Goal: Transaction & Acquisition: Purchase product/service

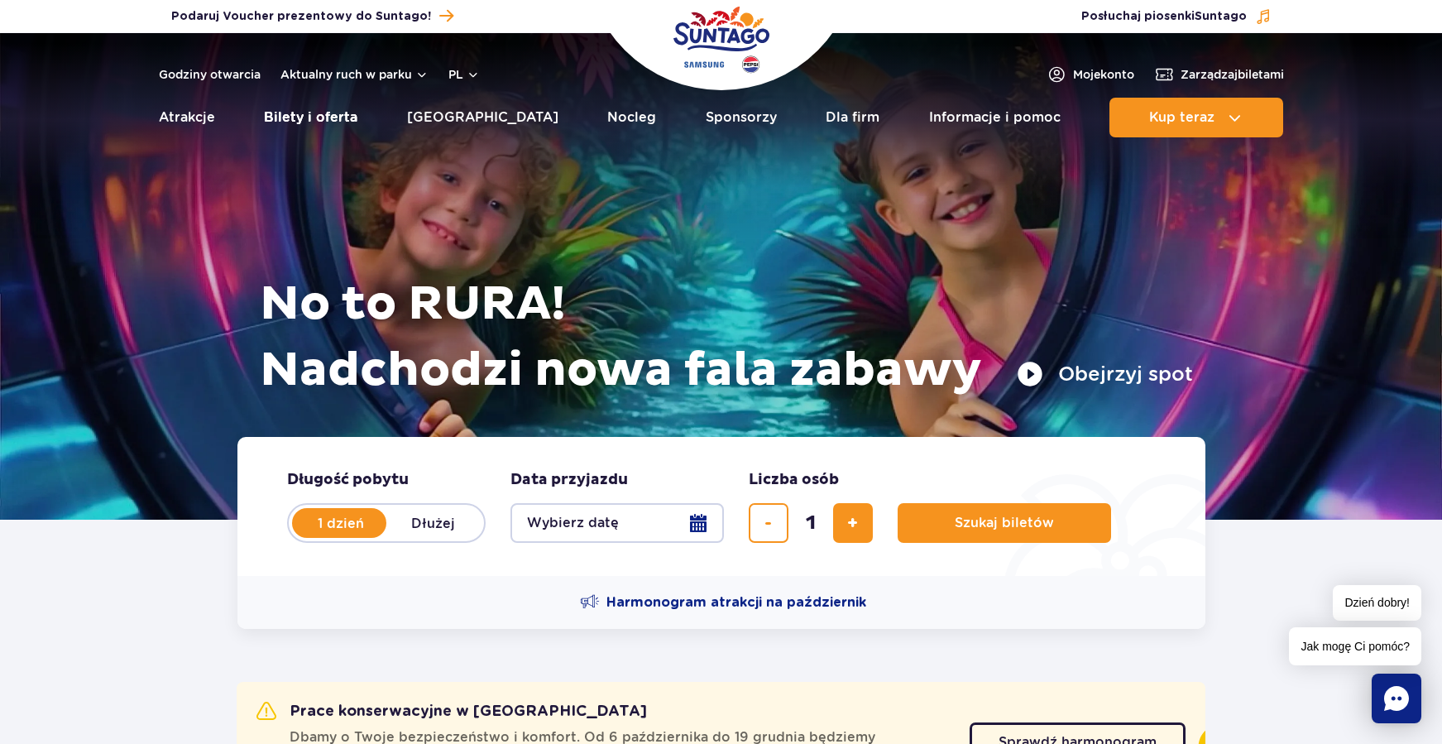
click at [320, 119] on link "Bilety i oferta" at bounding box center [310, 118] width 93 height 40
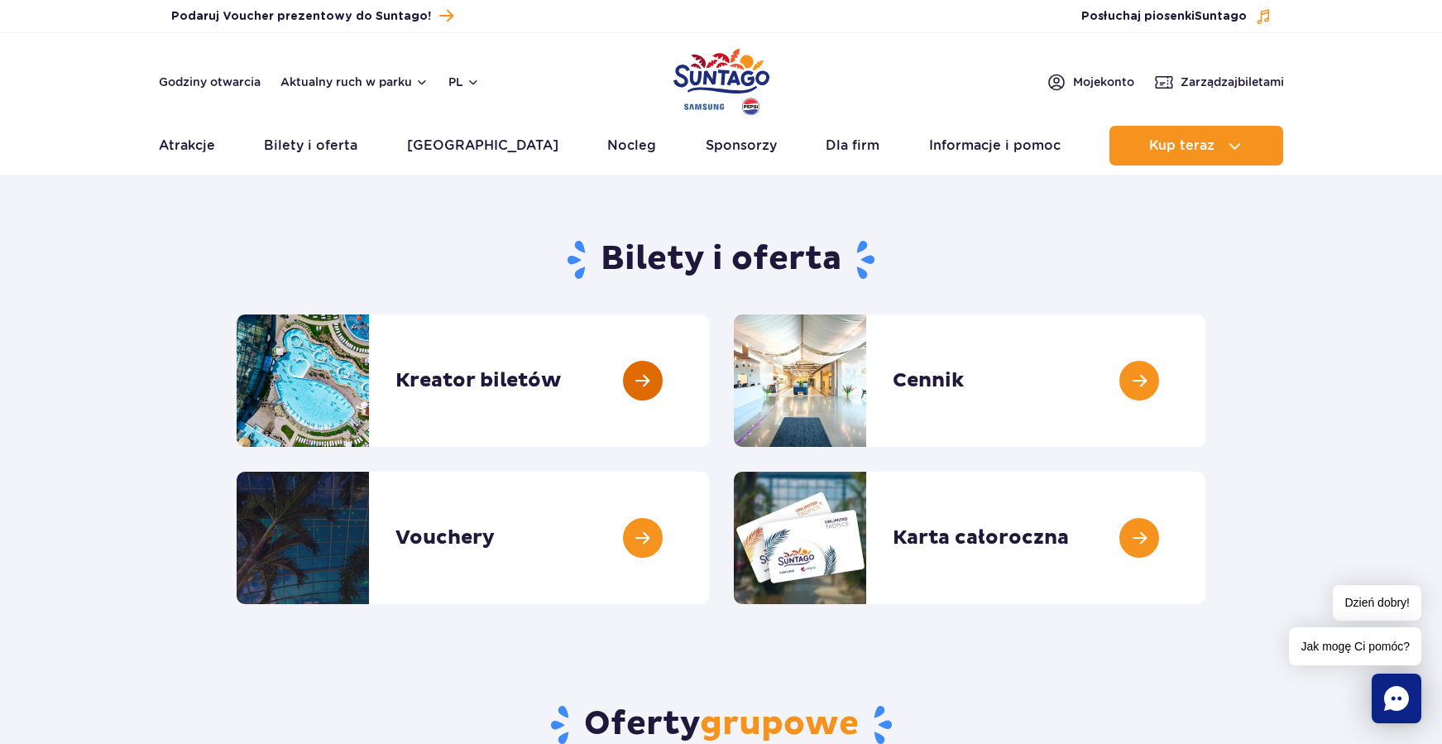
click at [709, 382] on link at bounding box center [709, 380] width 0 height 132
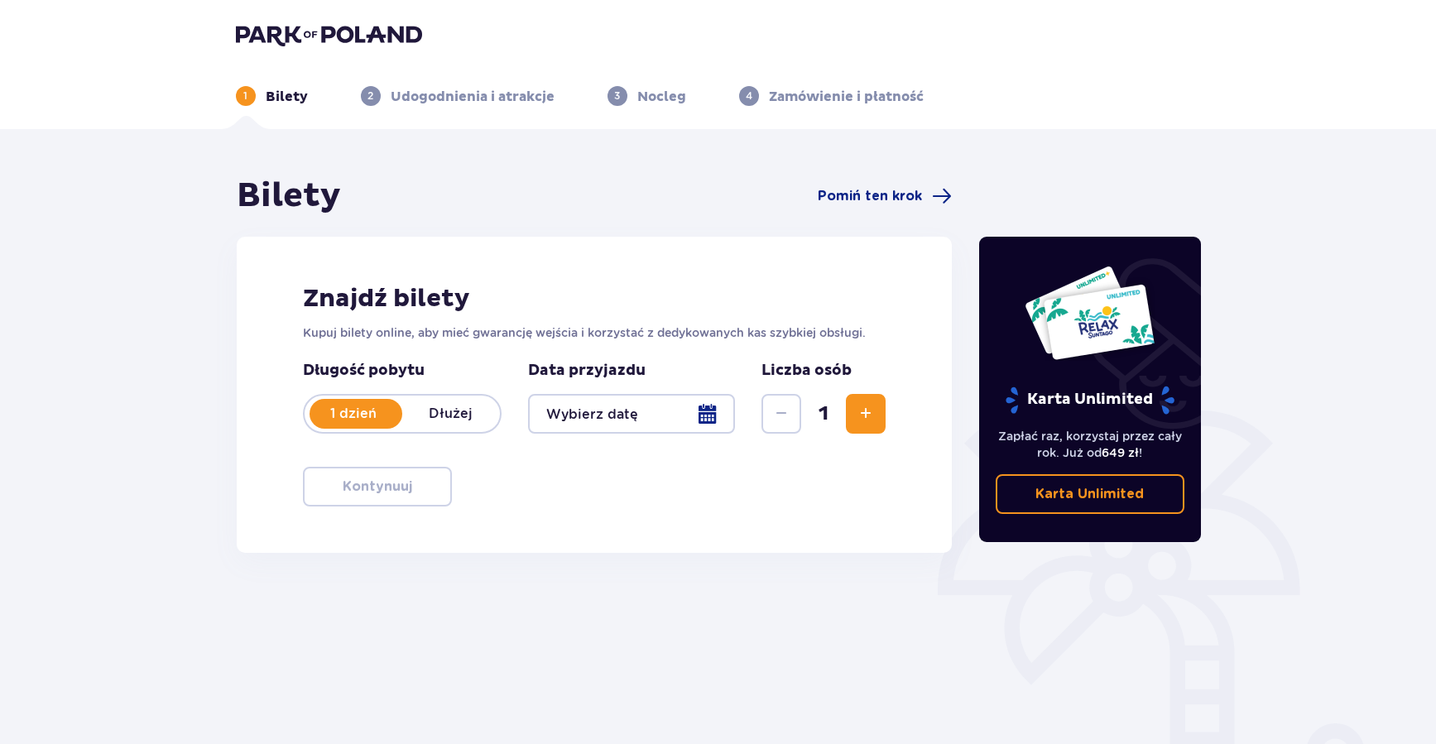
click at [861, 423] on span "Zwiększ" at bounding box center [866, 414] width 20 height 20
click at [698, 421] on div at bounding box center [632, 414] width 208 height 40
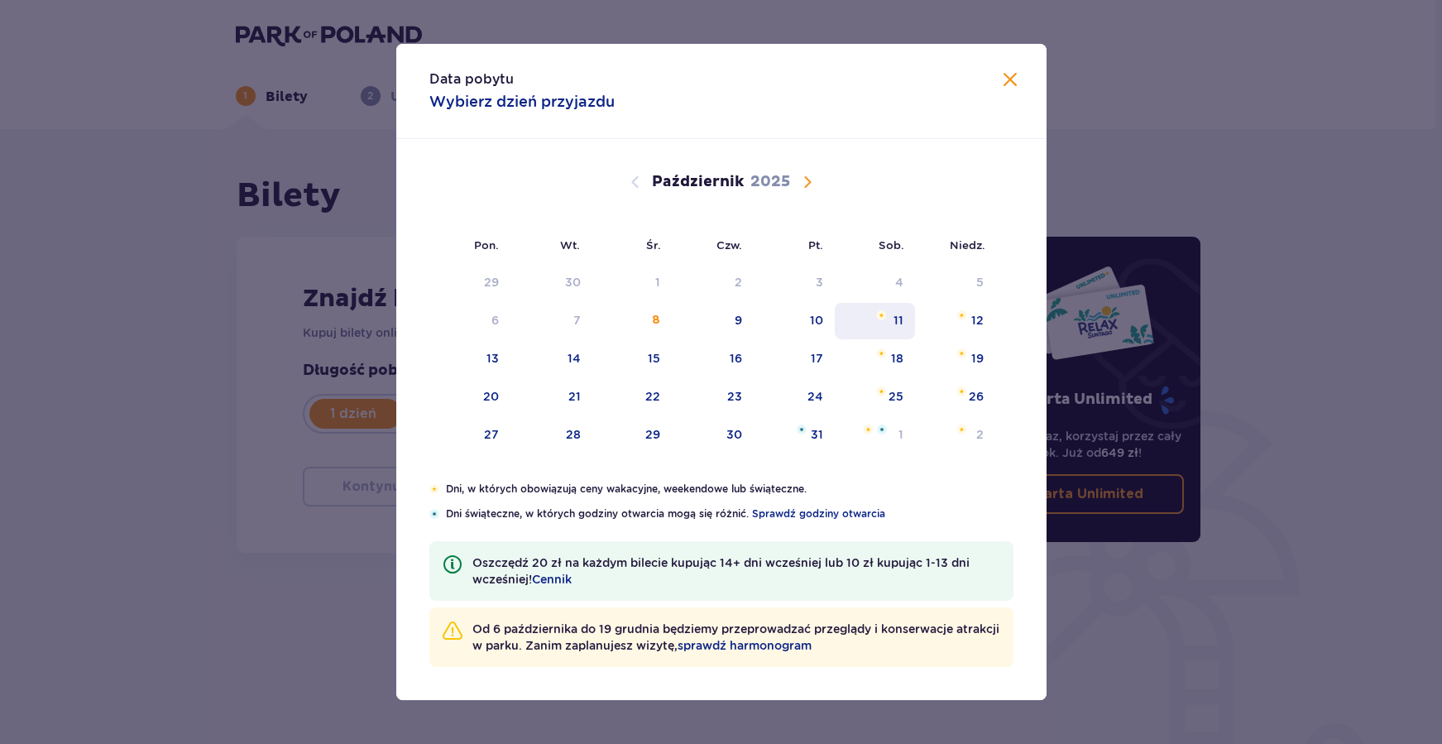
click at [884, 330] on div "11" at bounding box center [875, 321] width 80 height 36
type input "11.10.25"
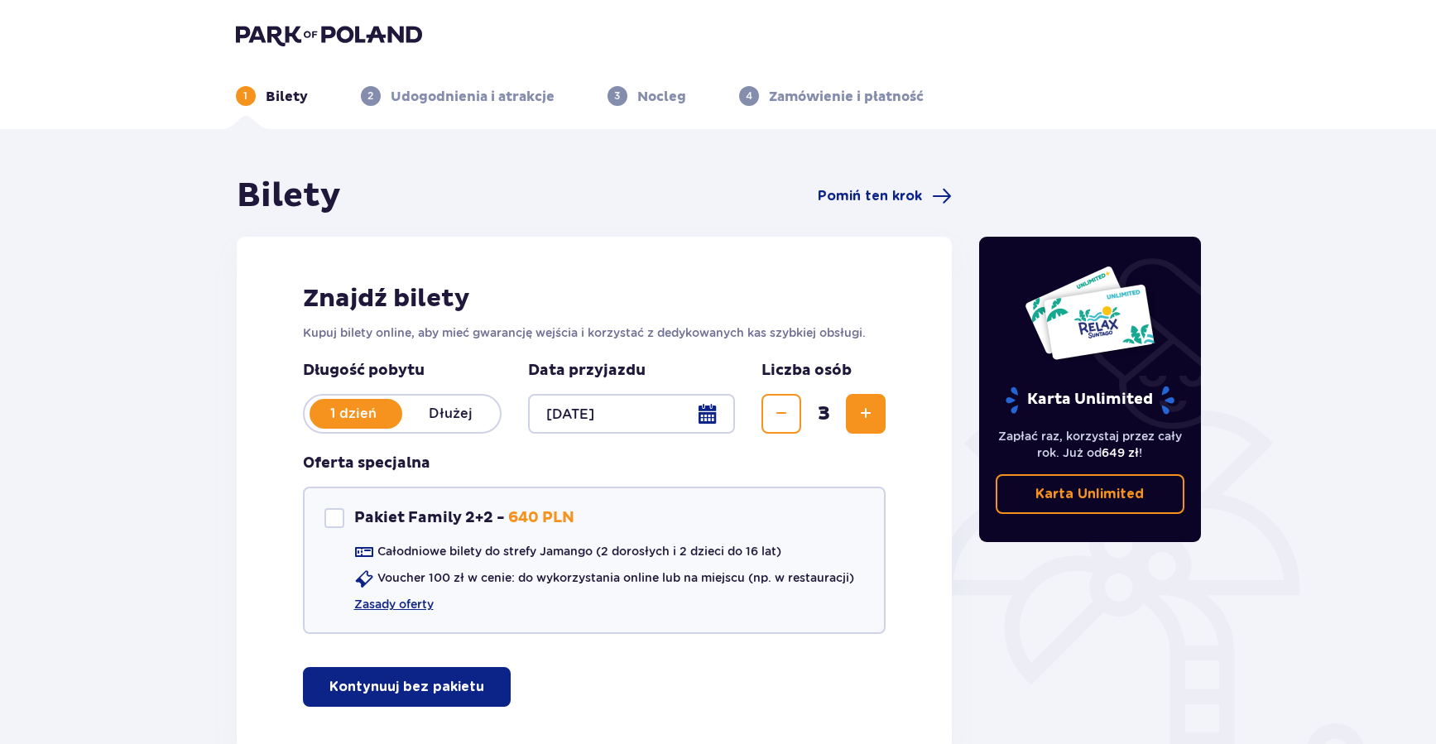
click at [442, 700] on button "Kontynuuj bez pakietu" at bounding box center [407, 687] width 208 height 40
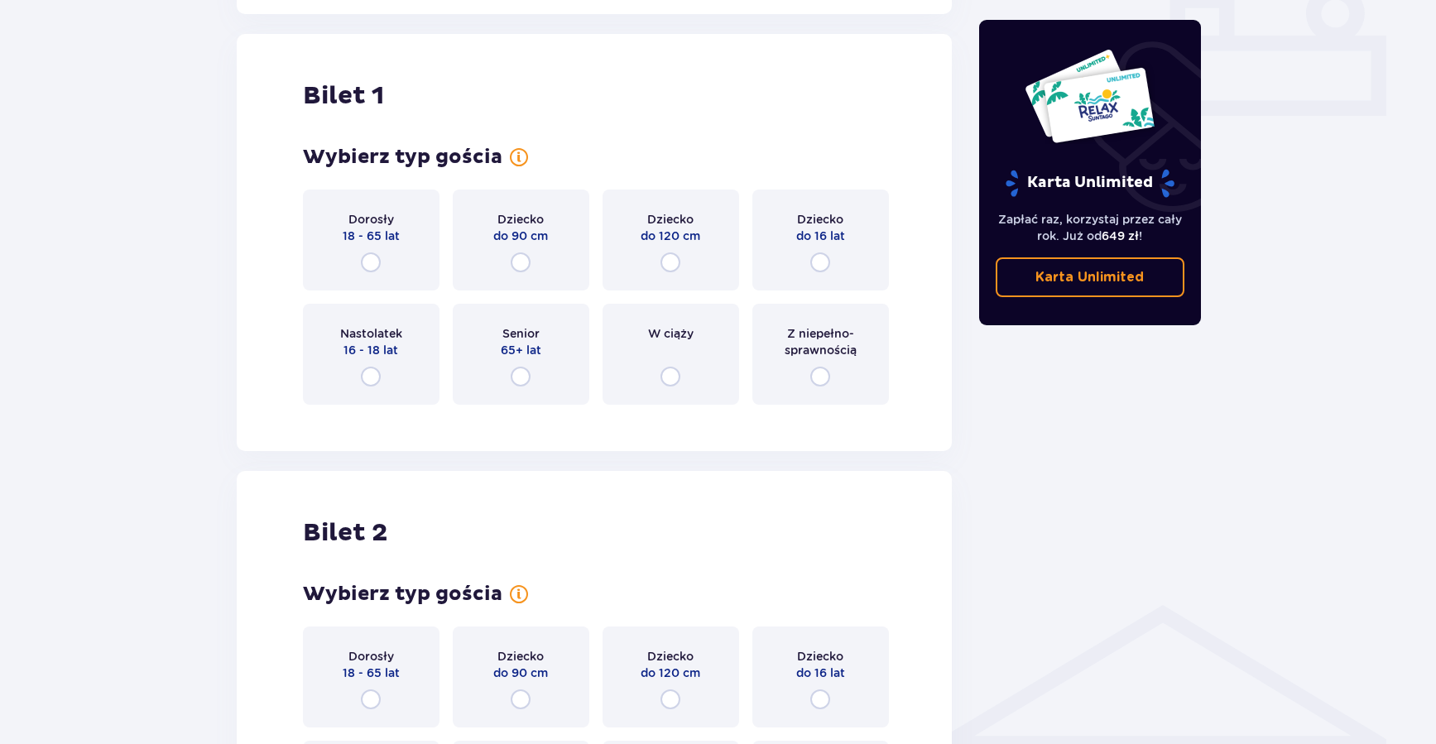
scroll to position [753, 0]
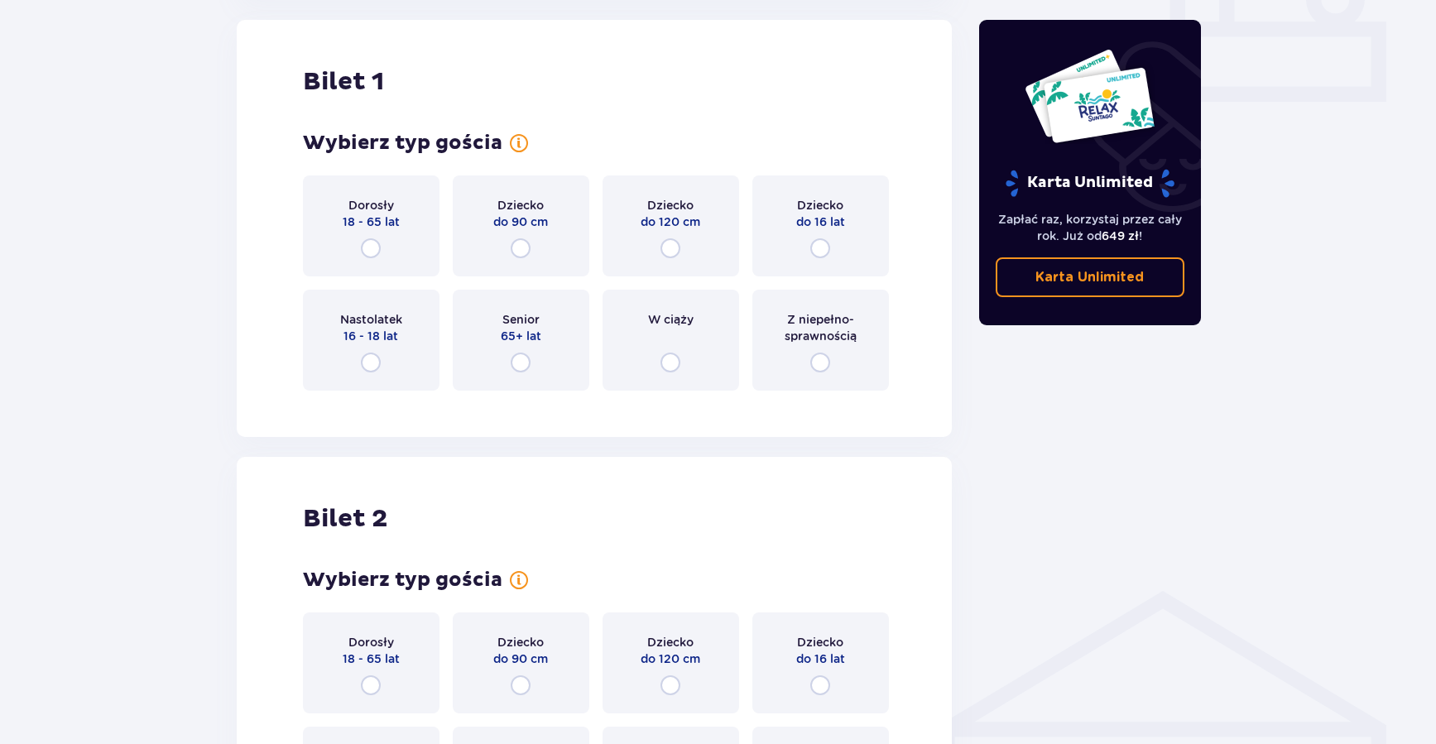
click at [379, 247] on input "radio" at bounding box center [371, 248] width 20 height 20
radio input "true"
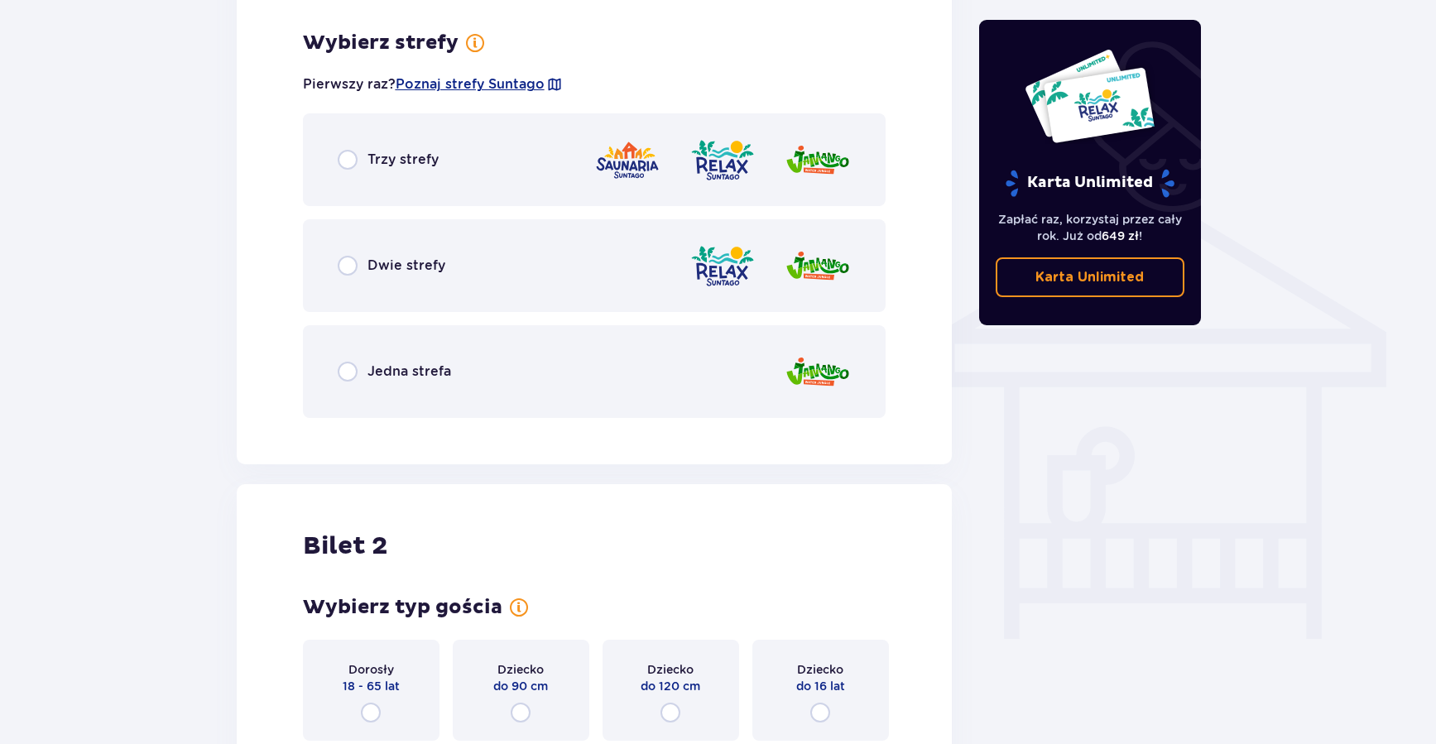
scroll to position [1157, 0]
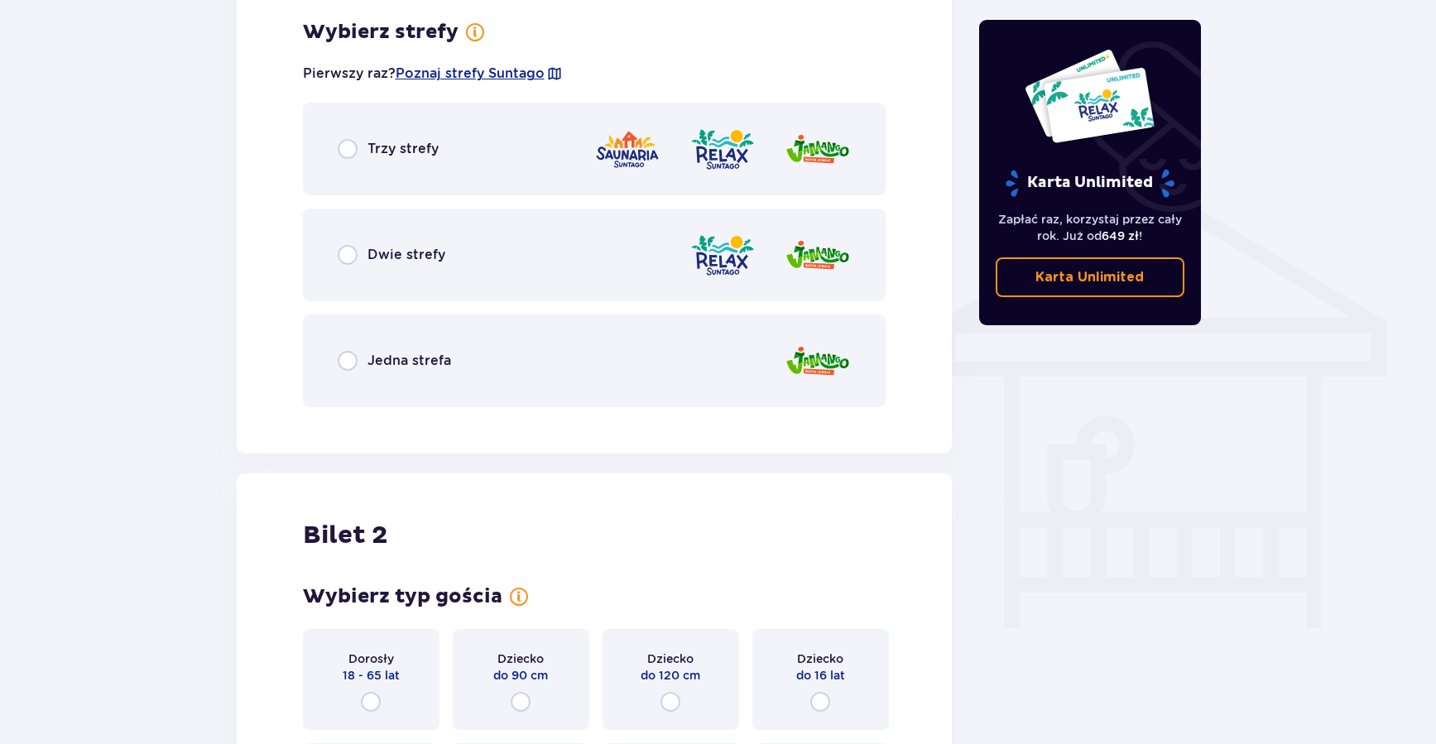
click at [411, 364] on span "Jedna strefa" at bounding box center [409, 361] width 84 height 18
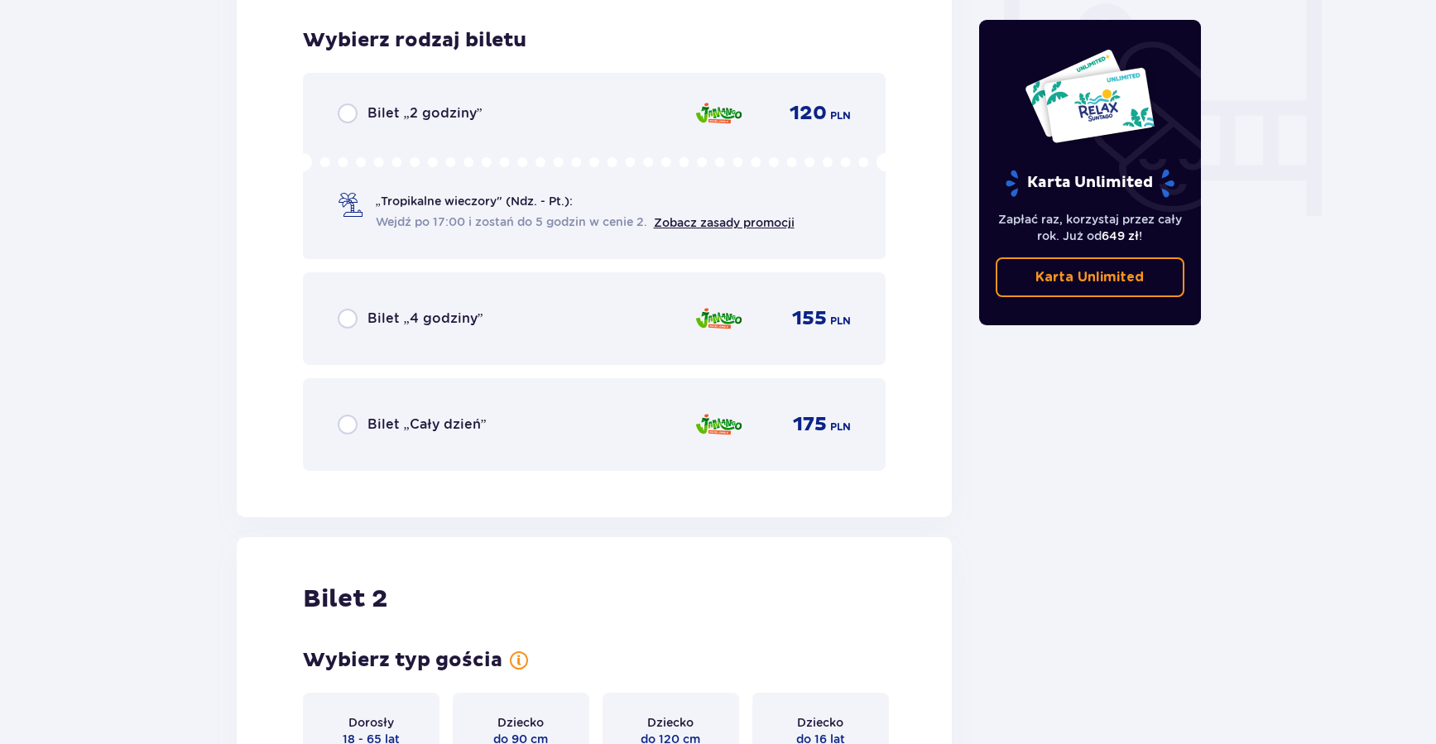
scroll to position [1577, 0]
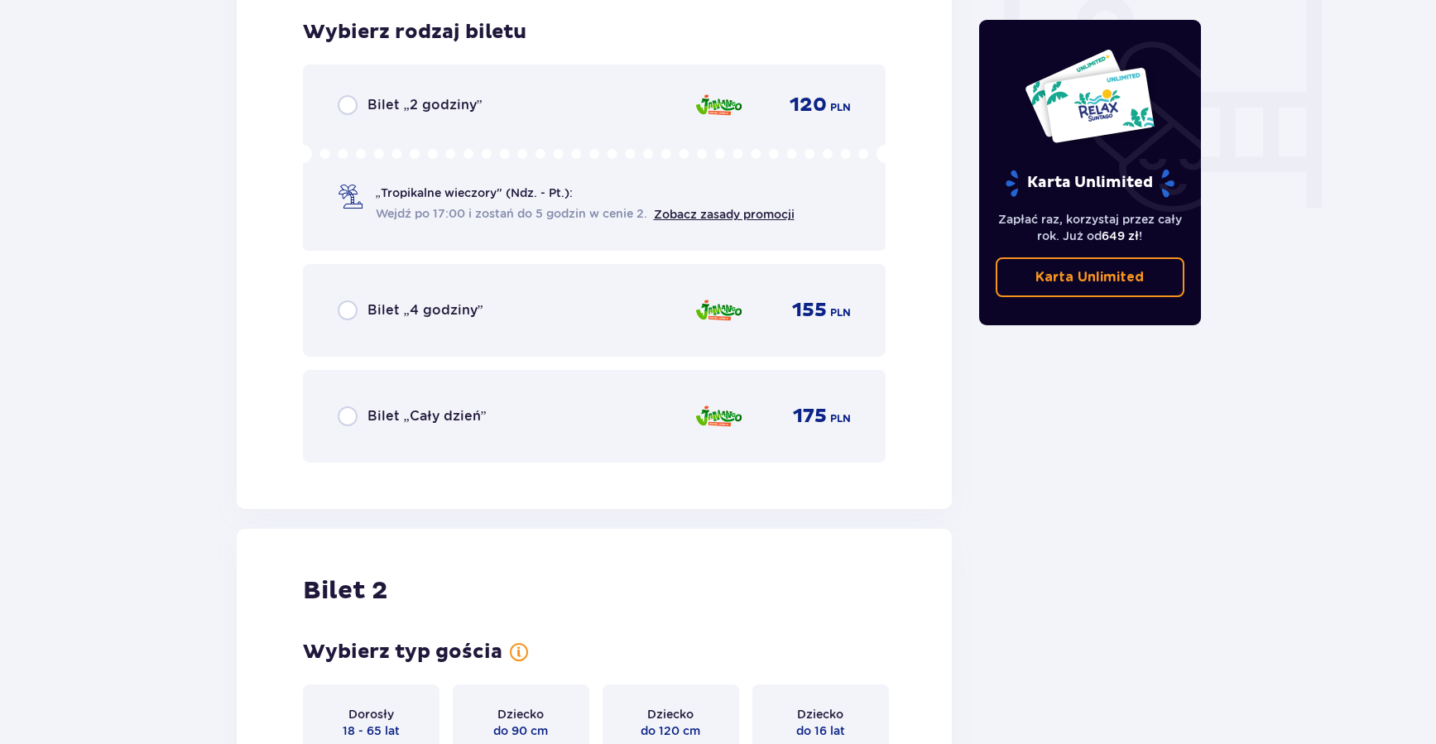
click at [402, 415] on span "Bilet „Cały dzień”" at bounding box center [426, 416] width 119 height 18
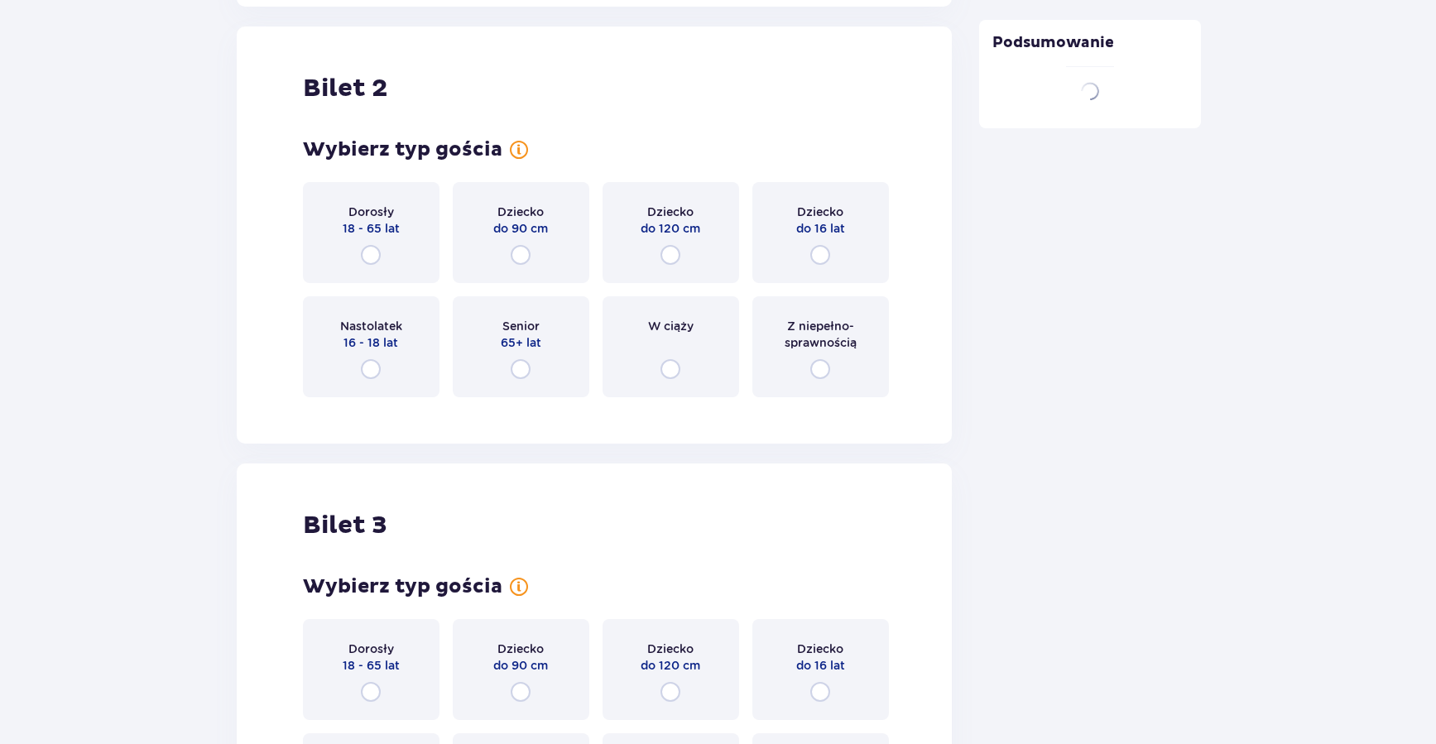
scroll to position [2086, 0]
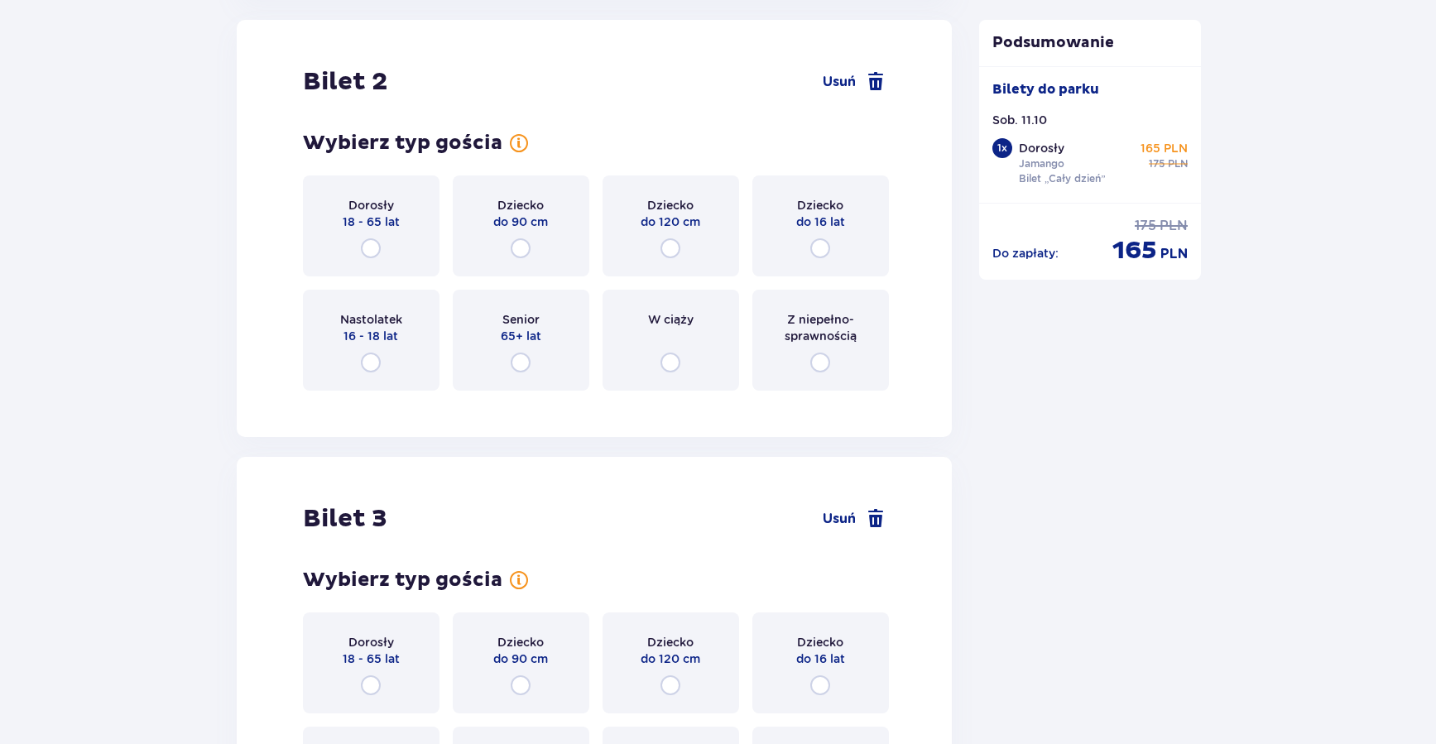
click at [372, 236] on div "Dorosły 18 - 65 lat" at bounding box center [371, 225] width 137 height 101
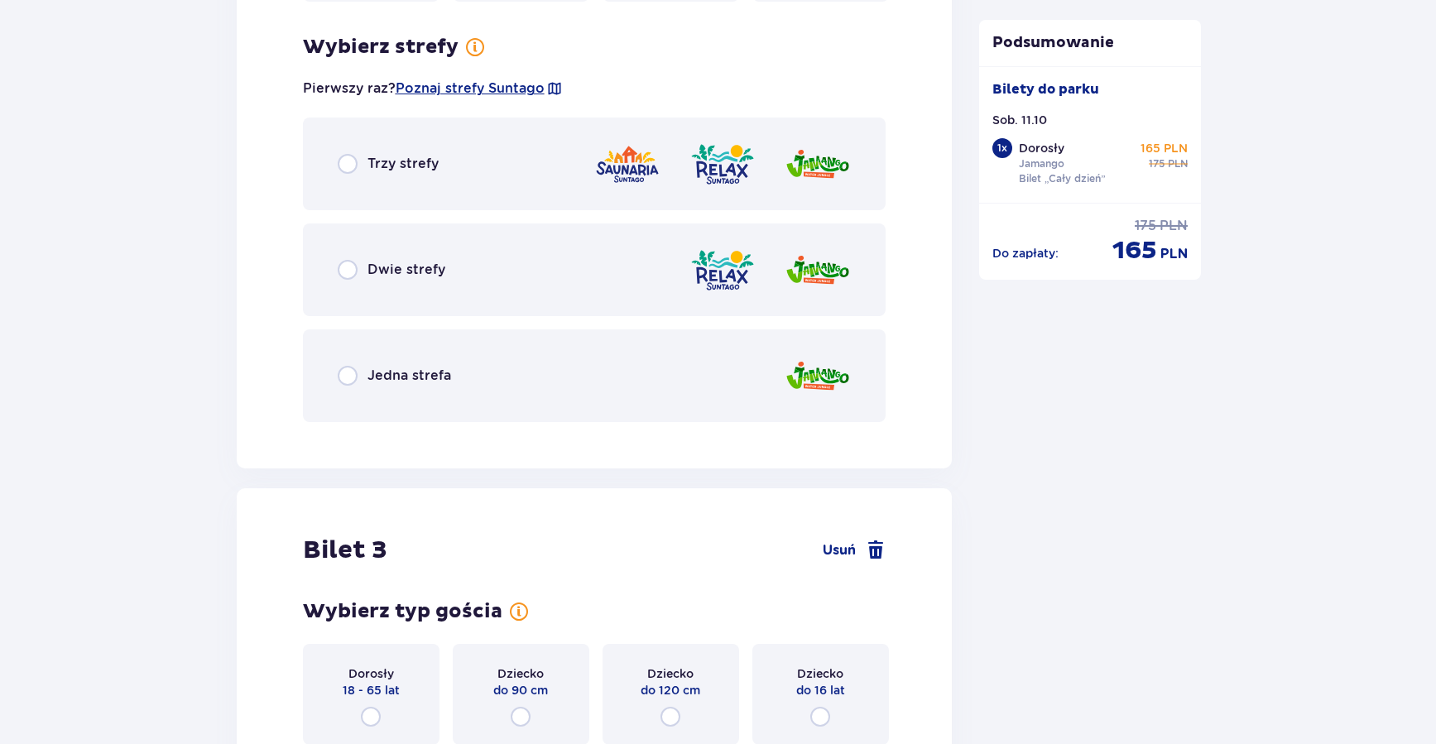
scroll to position [2490, 0]
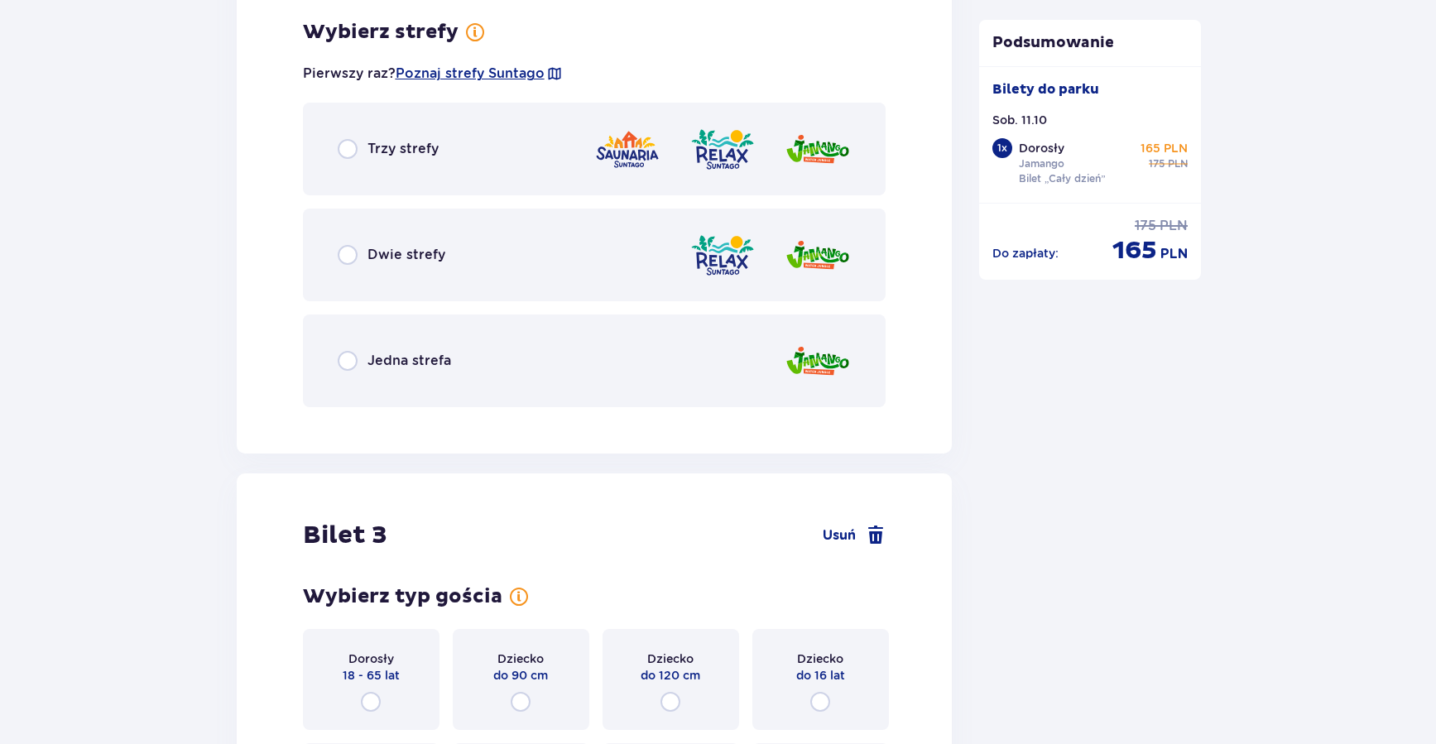
click at [390, 343] on div "Jedna strefa" at bounding box center [594, 360] width 583 height 93
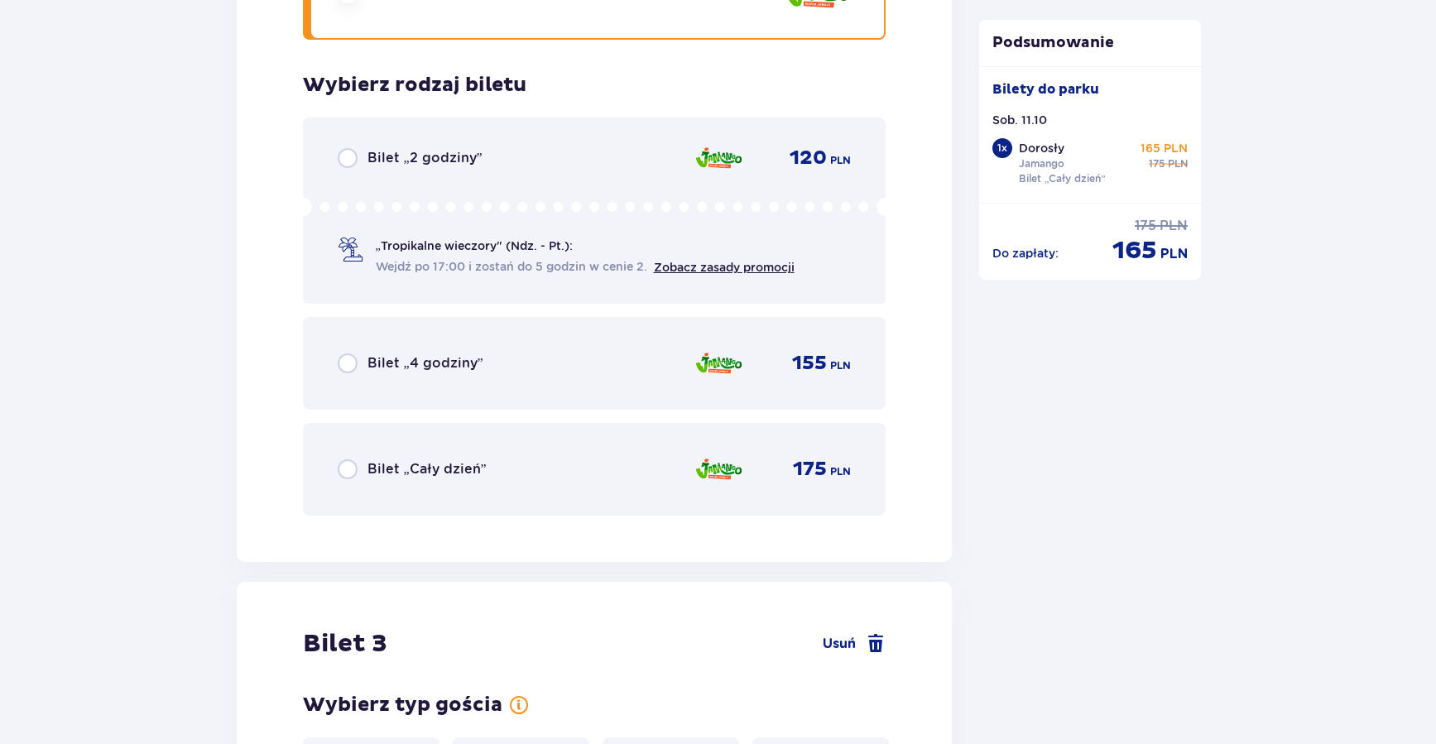
scroll to position [2910, 0]
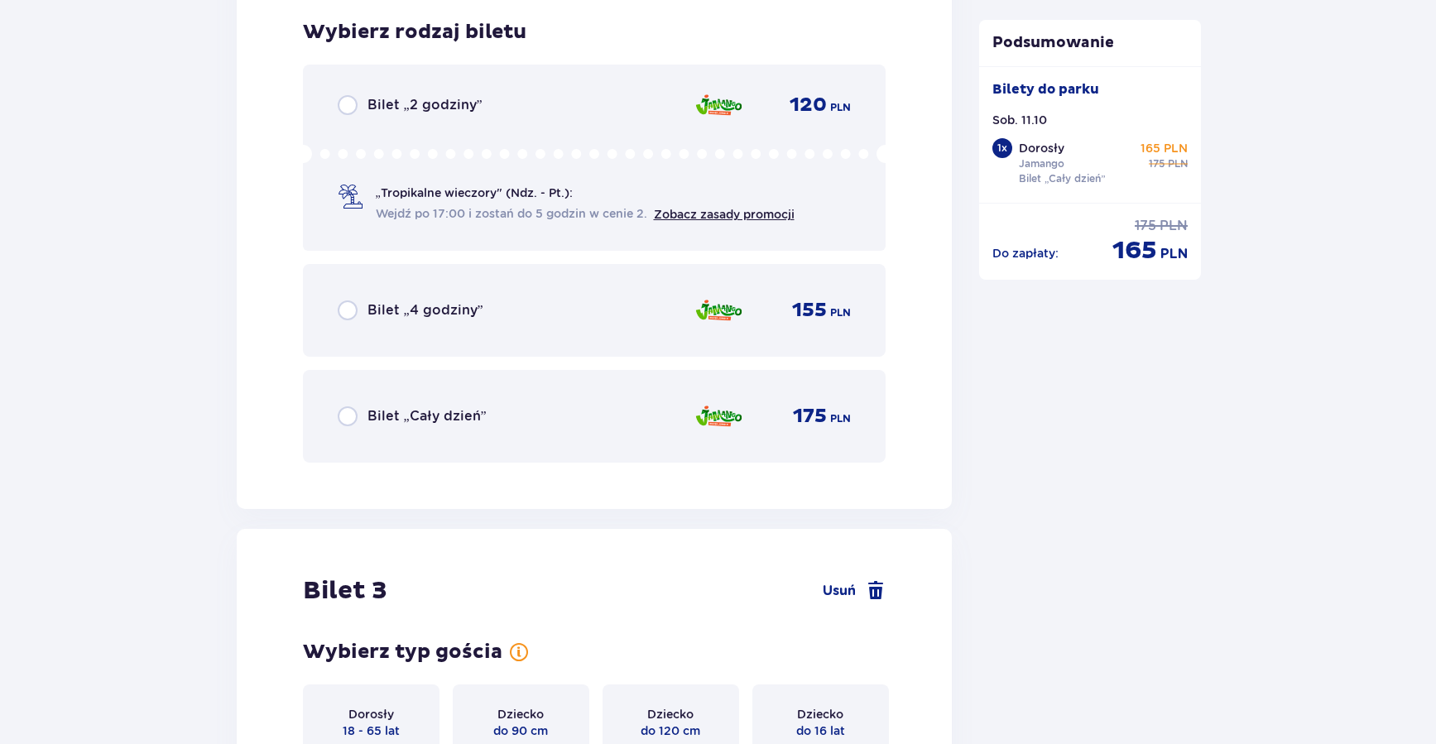
click at [387, 415] on span "Bilet „Cały dzień”" at bounding box center [426, 416] width 119 height 18
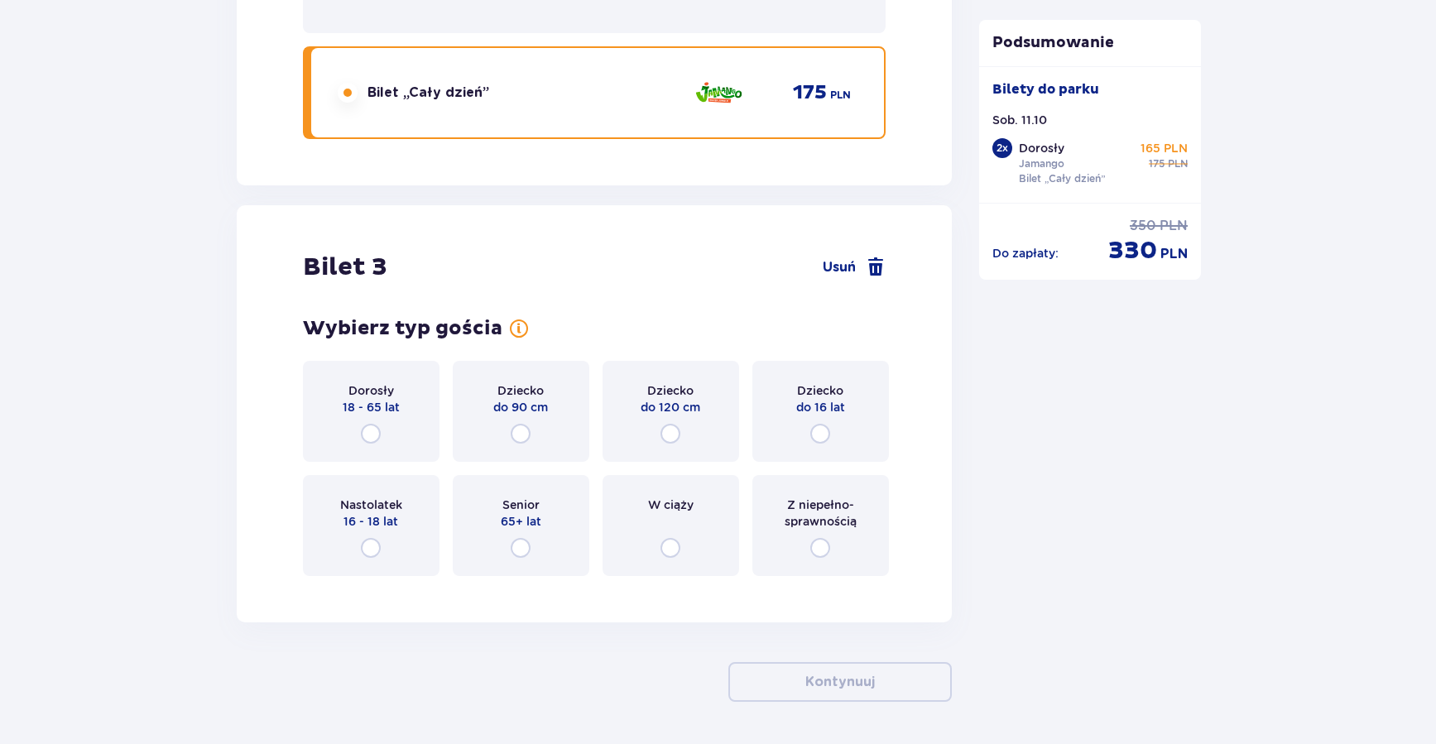
scroll to position [3291, 0]
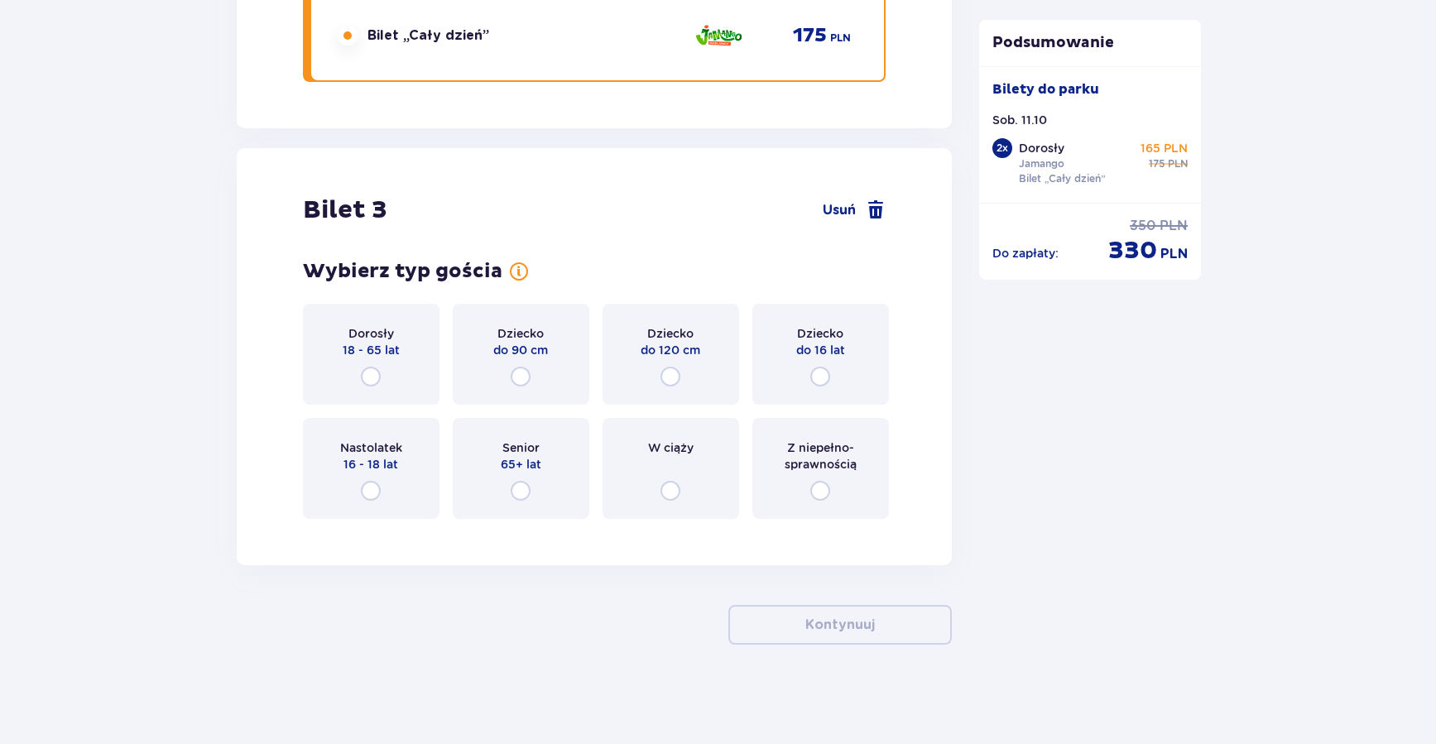
click at [367, 375] on input "radio" at bounding box center [371, 377] width 20 height 20
radio input "true"
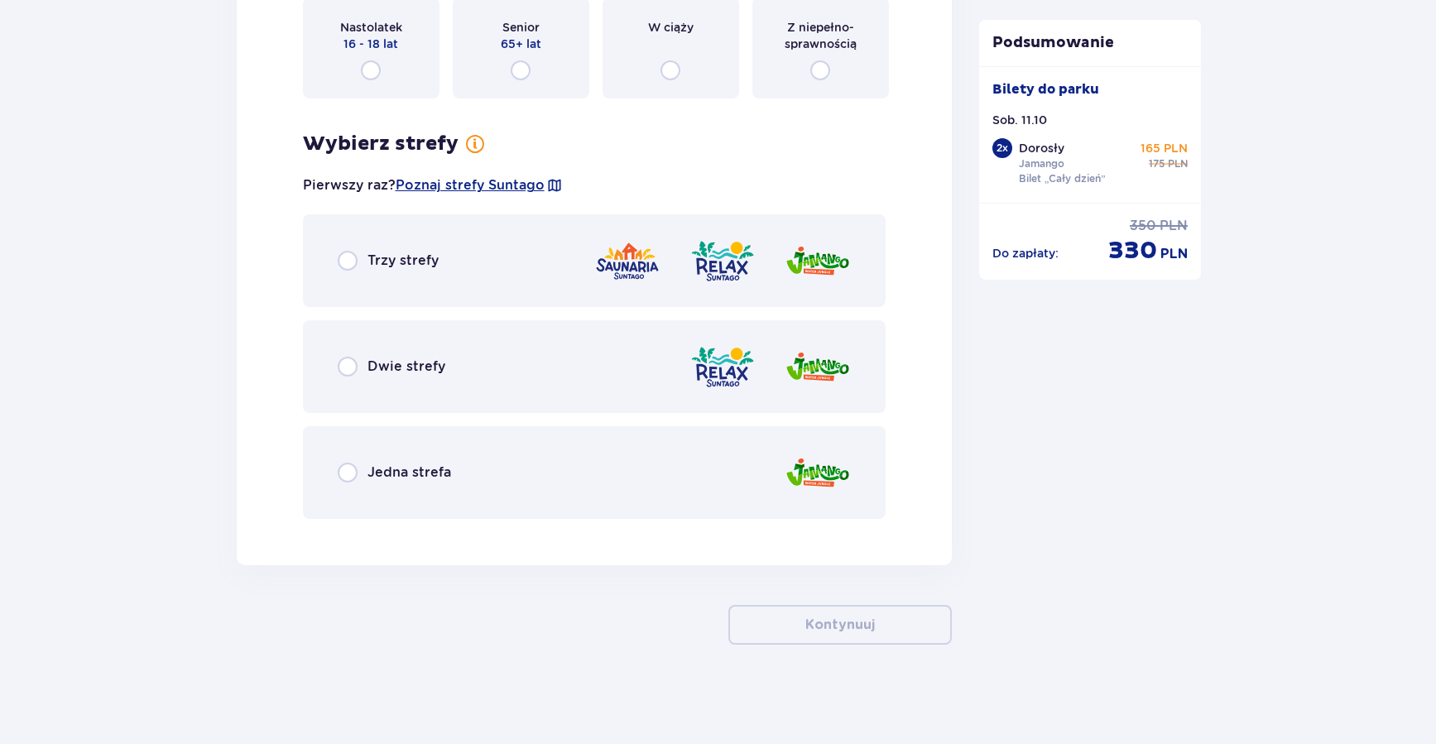
click at [379, 463] on div "Jedna strefa" at bounding box center [394, 473] width 113 height 20
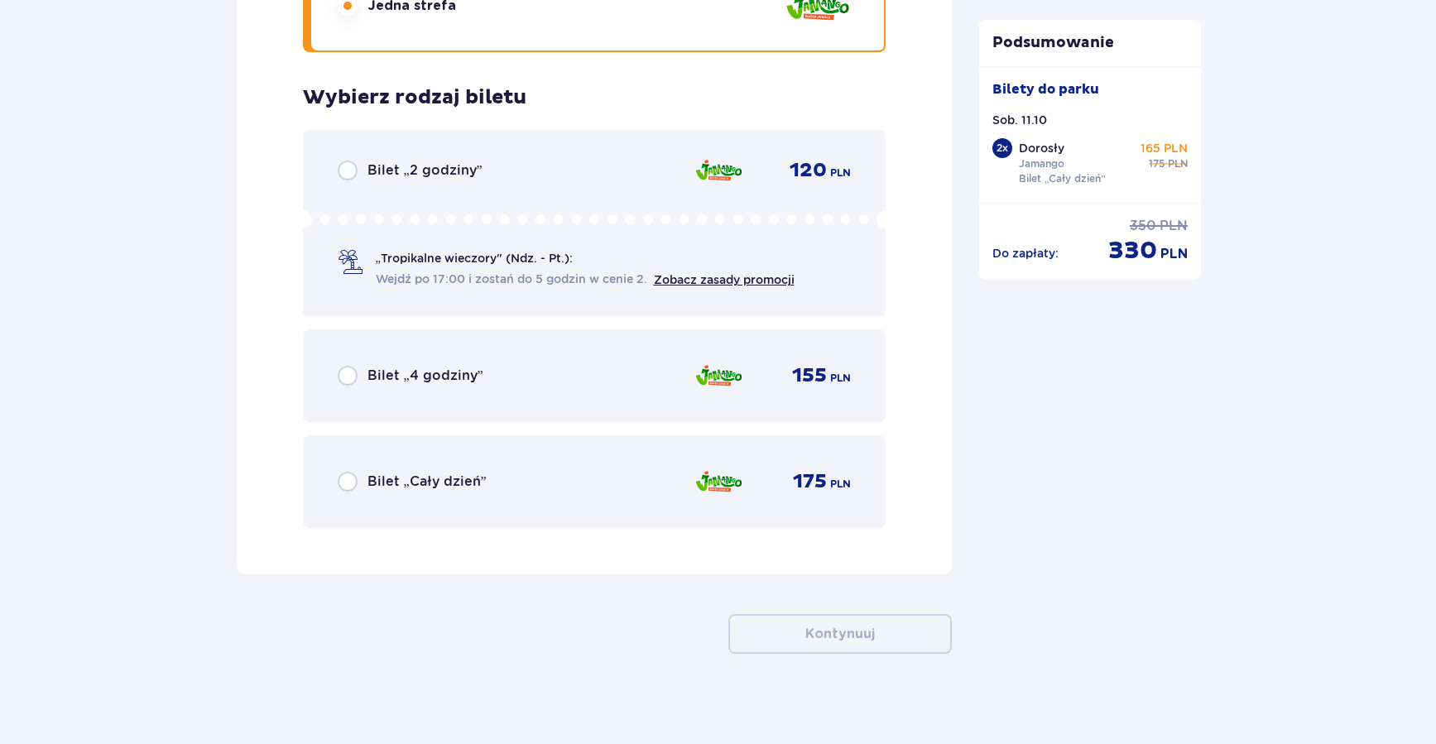
scroll to position [4187, 0]
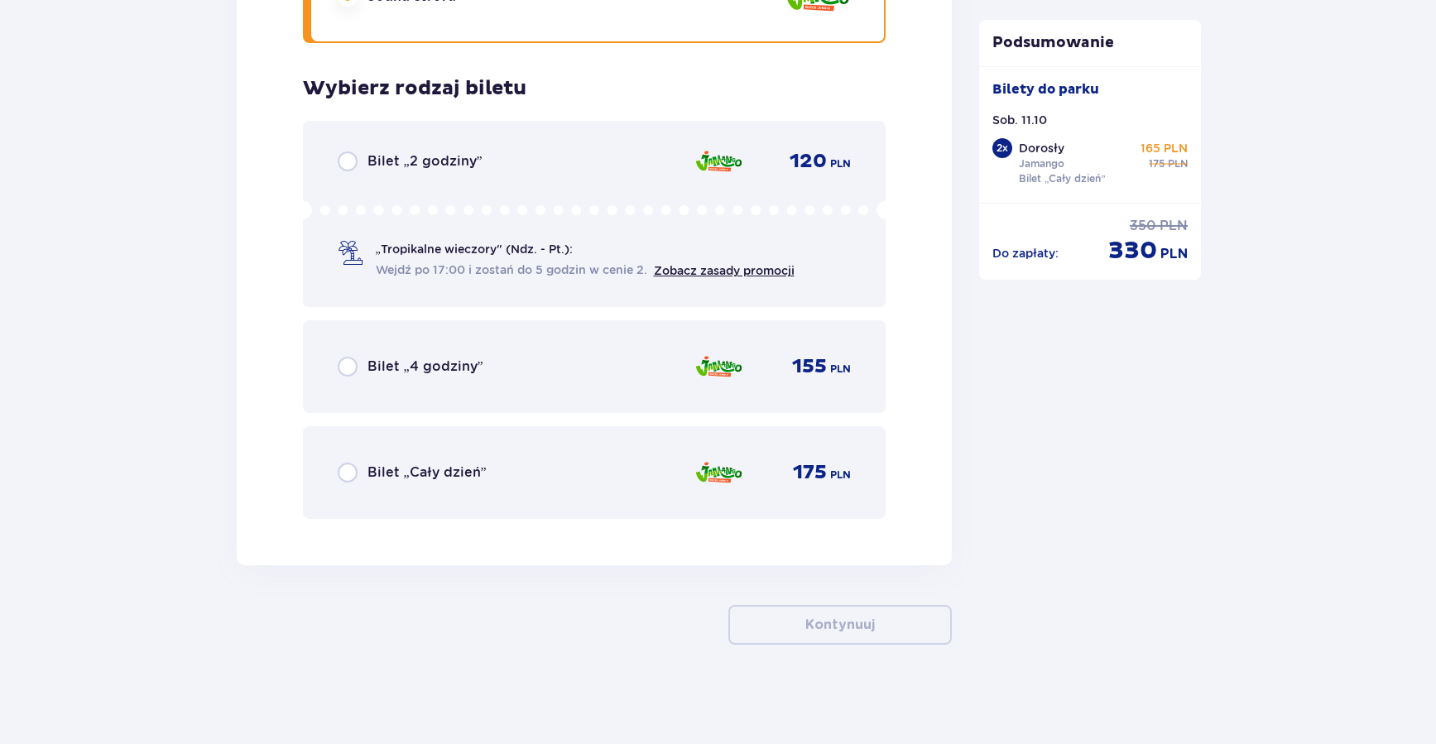
click at [368, 474] on span "Bilet „Cały dzień”" at bounding box center [426, 472] width 119 height 18
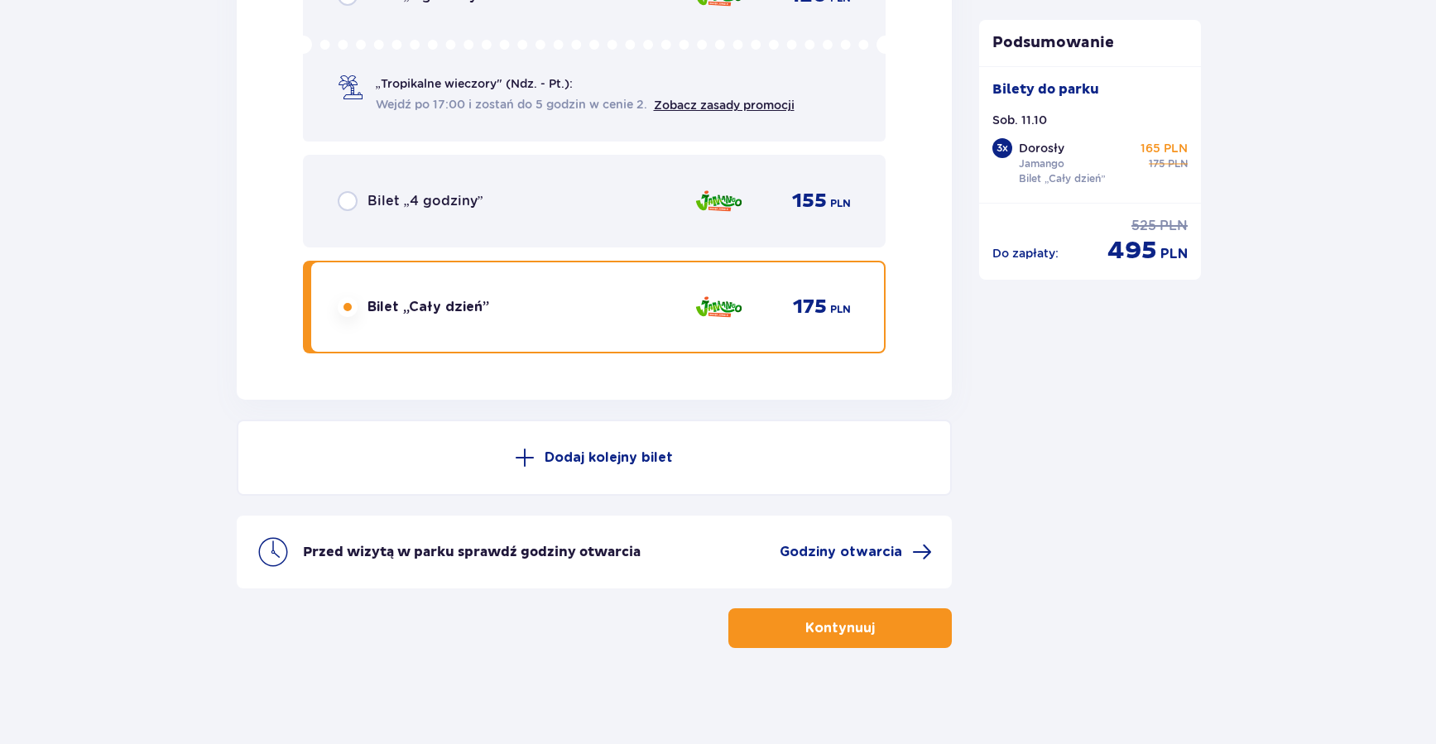
scroll to position [4355, 0]
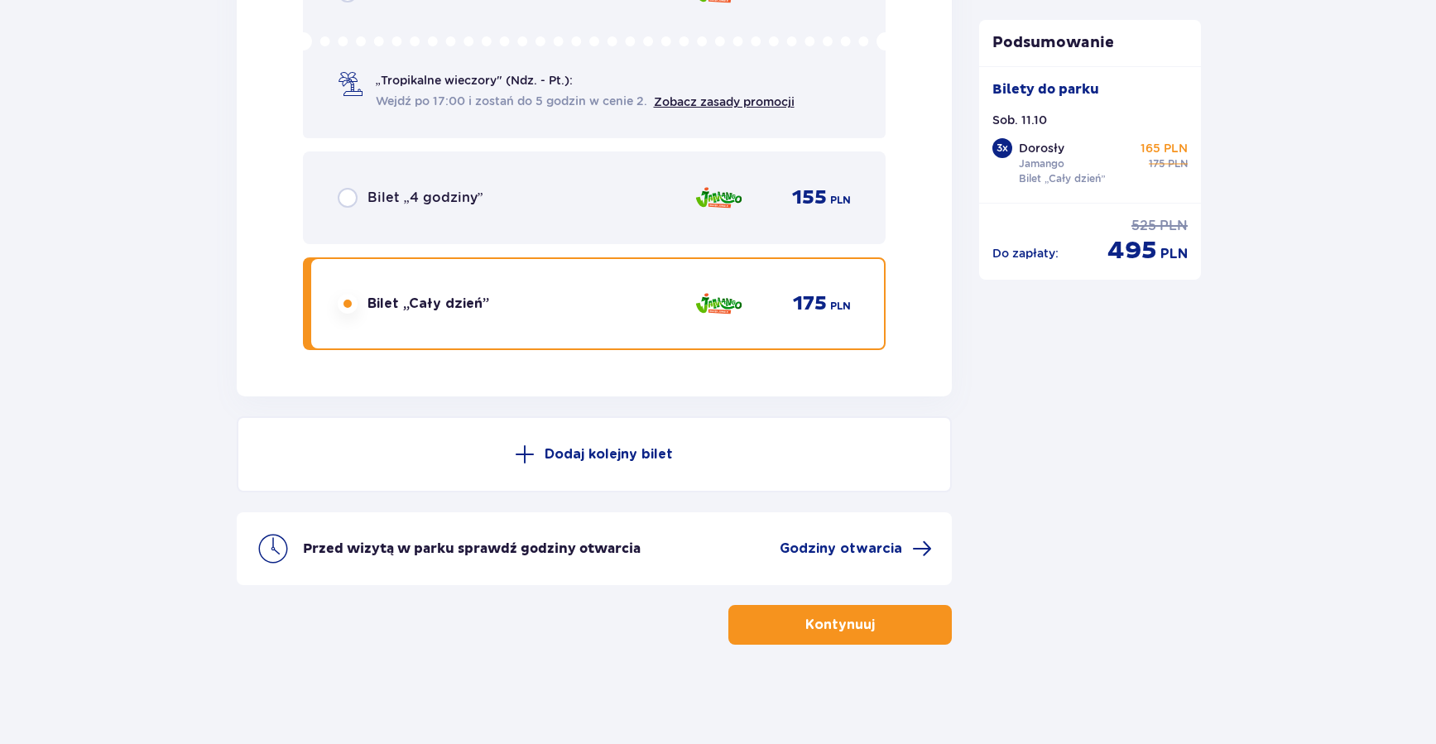
click at [791, 622] on button "Kontynuuj" at bounding box center [839, 625] width 223 height 40
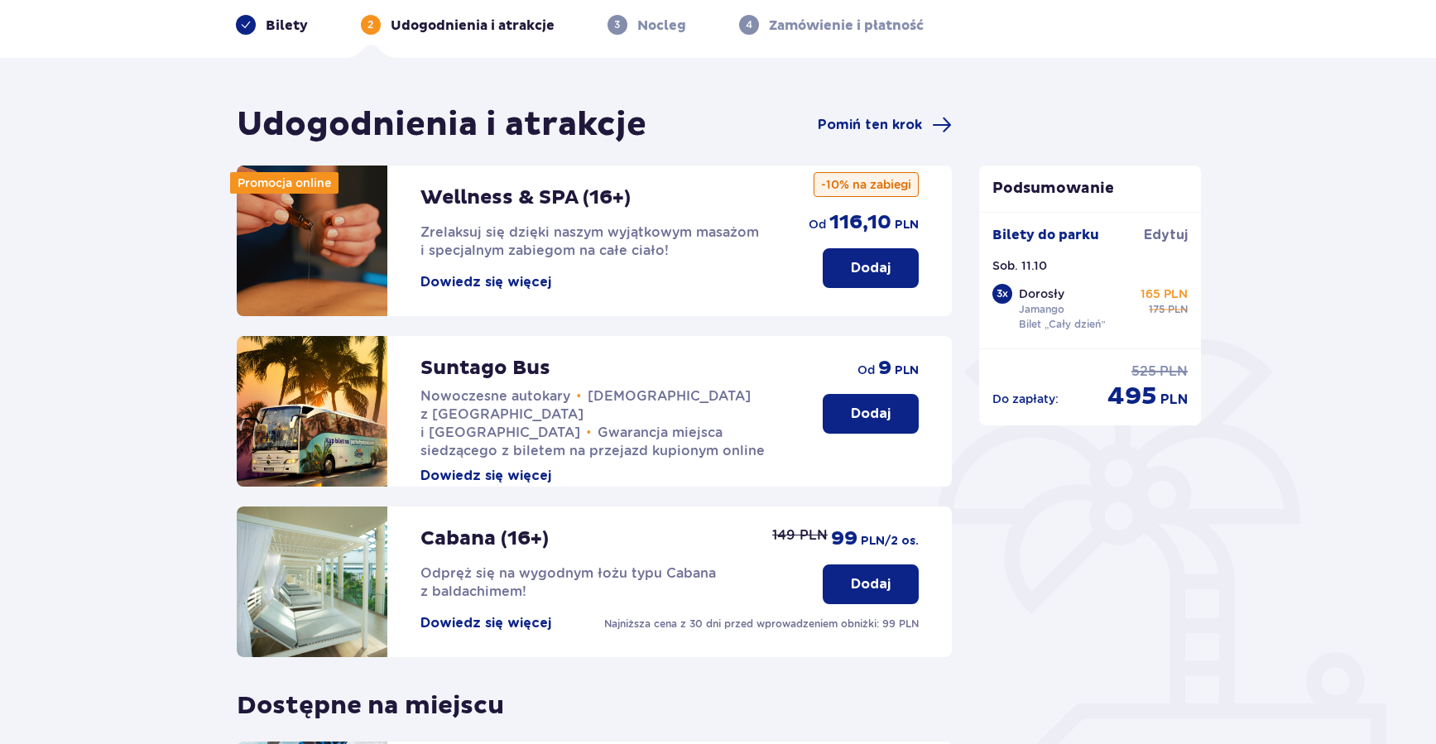
scroll to position [90, 0]
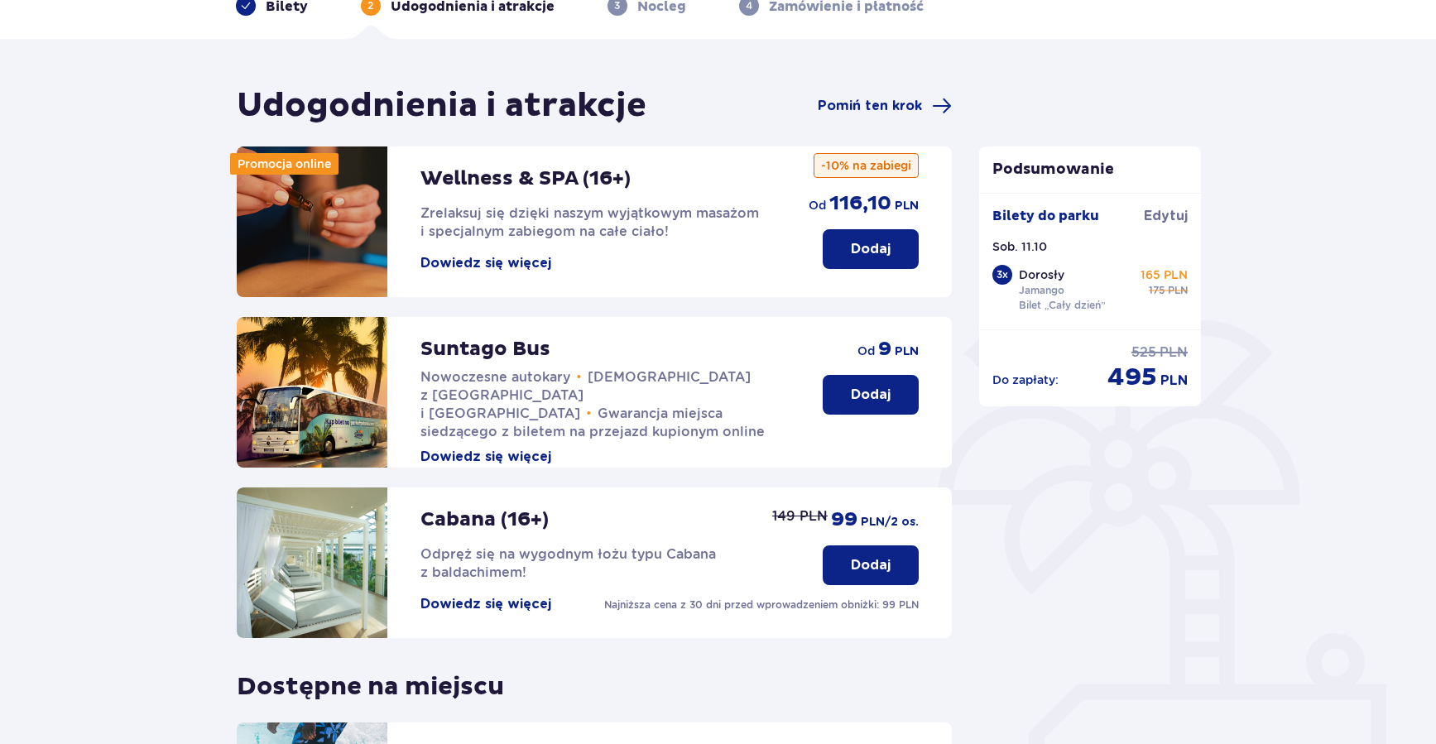
click at [848, 398] on button "Dodaj" at bounding box center [870, 395] width 96 height 40
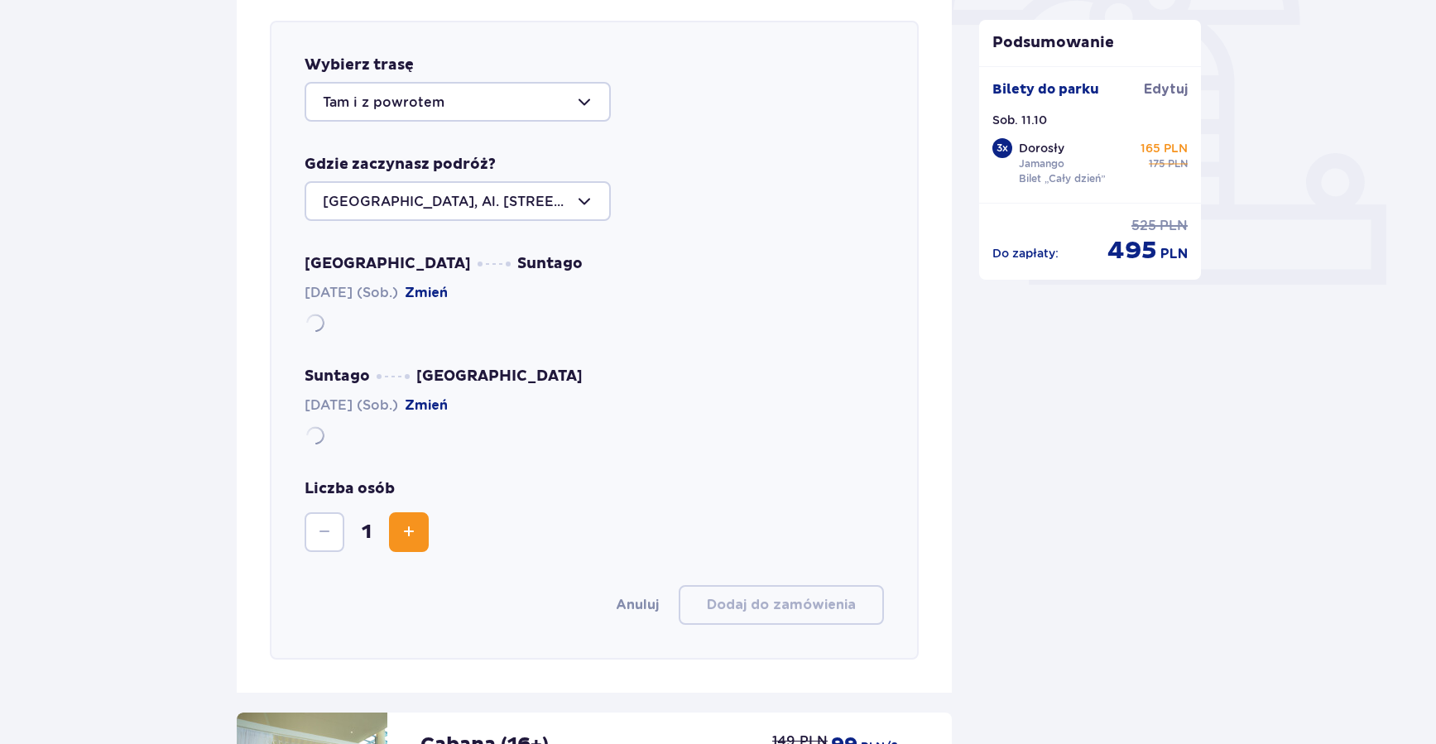
scroll to position [571, 0]
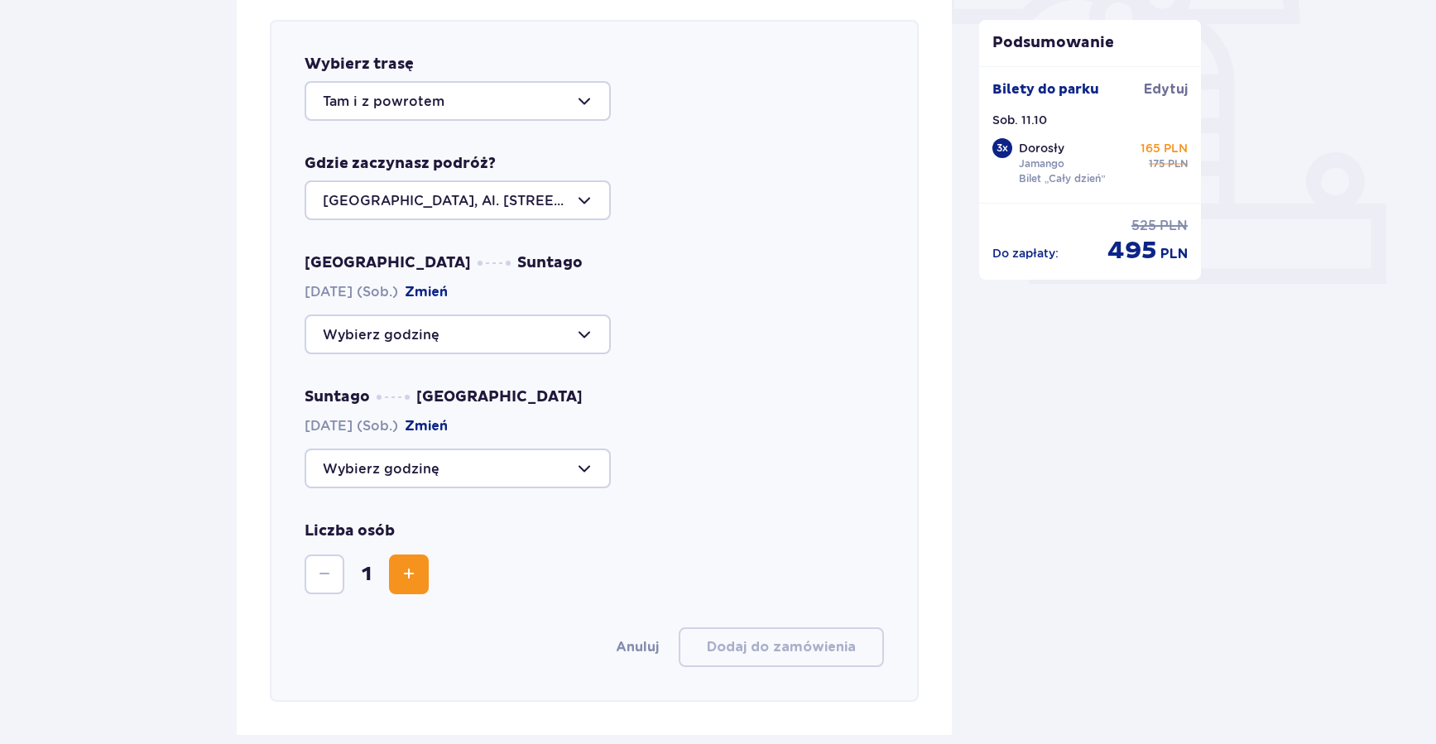
click at [485, 335] on div at bounding box center [457, 334] width 306 height 40
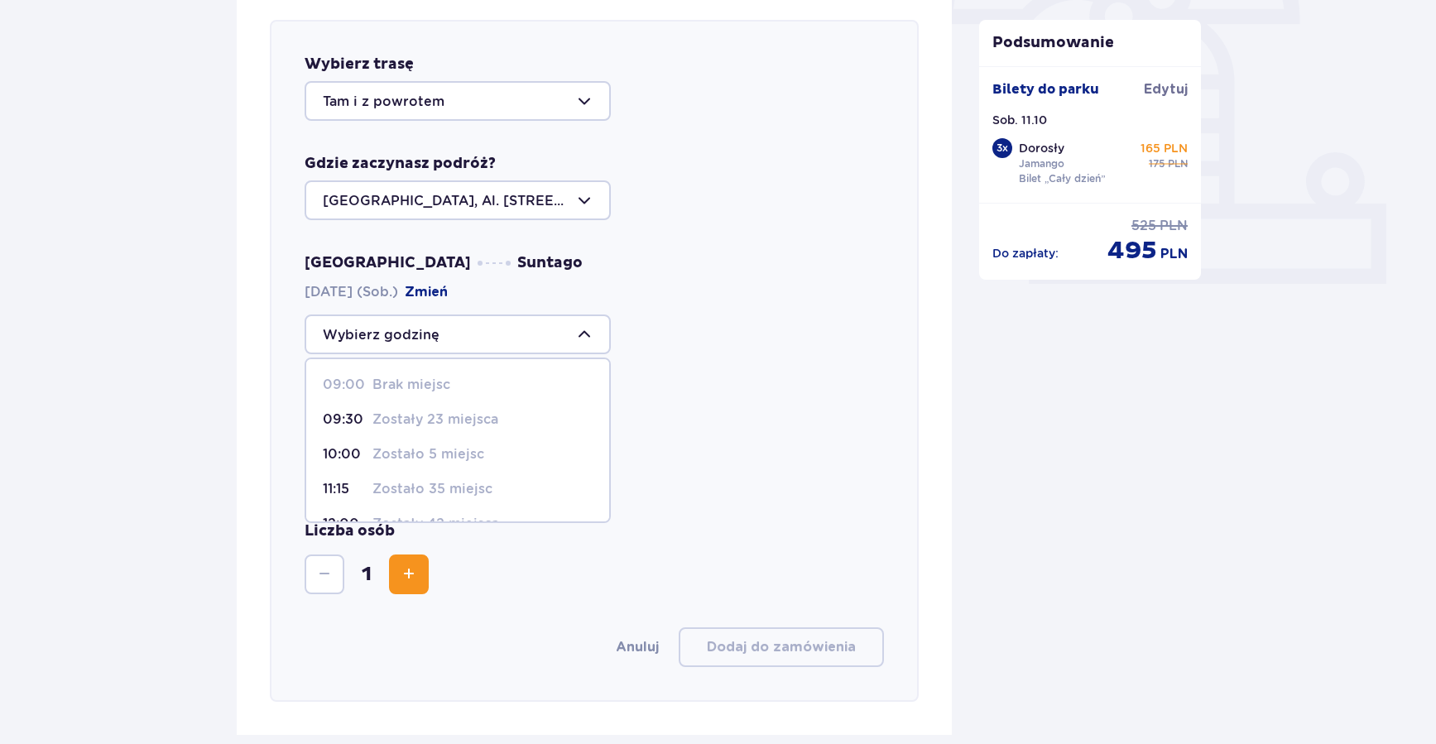
click at [442, 477] on span "11:15 Zostało 35 miejsc" at bounding box center [457, 489] width 303 height 35
type input "11:15"
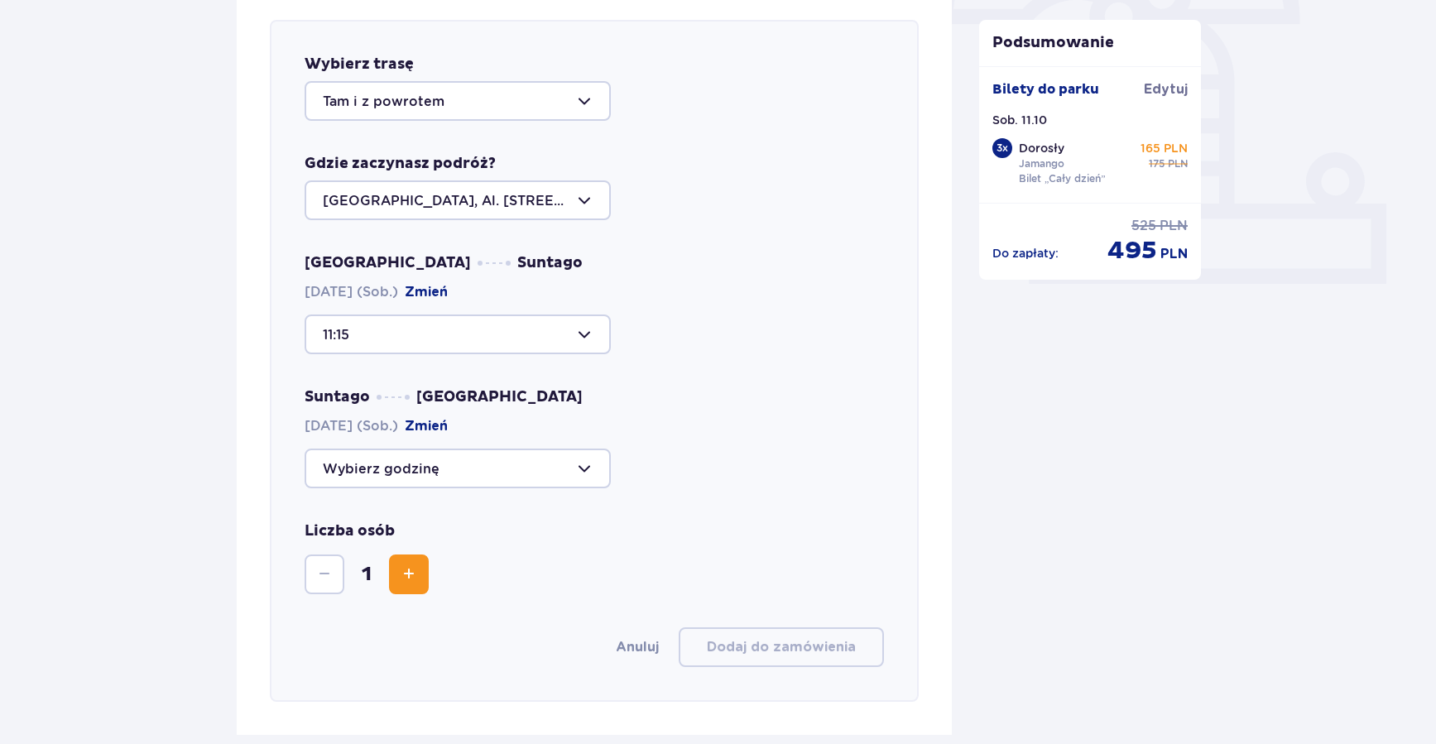
click at [460, 472] on div at bounding box center [457, 468] width 306 height 40
click at [434, 597] on p "Zostało 12 miejsc" at bounding box center [430, 601] width 117 height 18
type input "20:45"
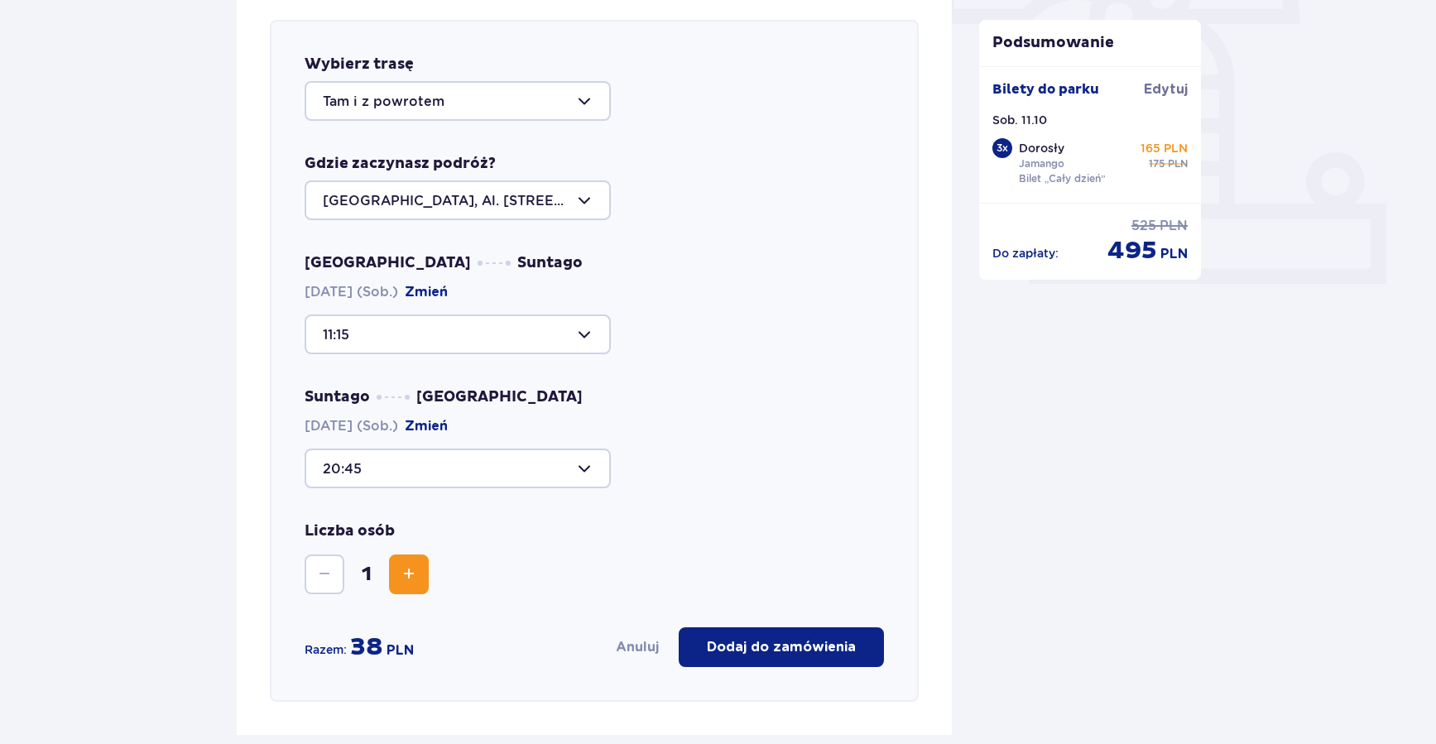
click at [396, 573] on button "Zwiększ" at bounding box center [409, 574] width 40 height 40
click at [785, 659] on button "Dodaj do zamówienia" at bounding box center [780, 647] width 205 height 40
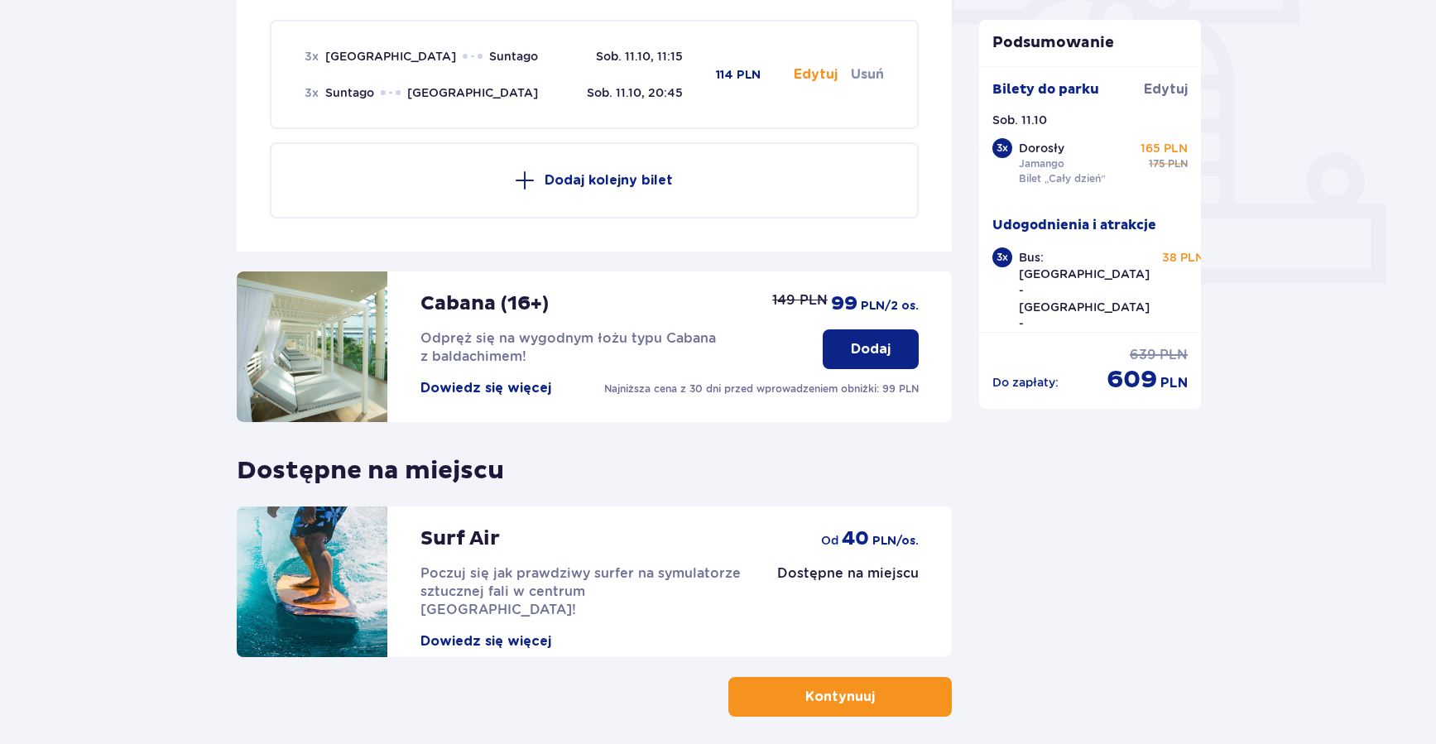
scroll to position [643, 0]
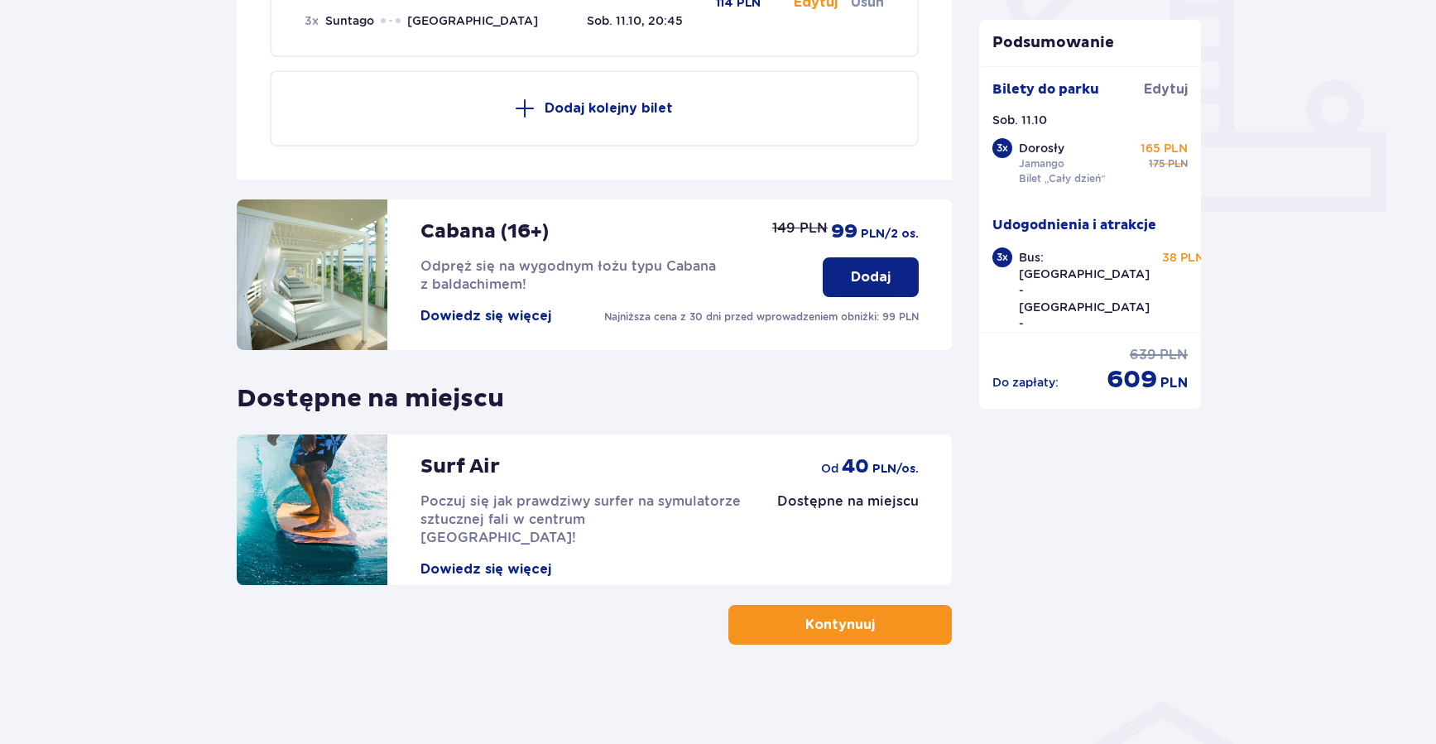
click at [822, 626] on p "Kontynuuj" at bounding box center [840, 625] width 70 height 18
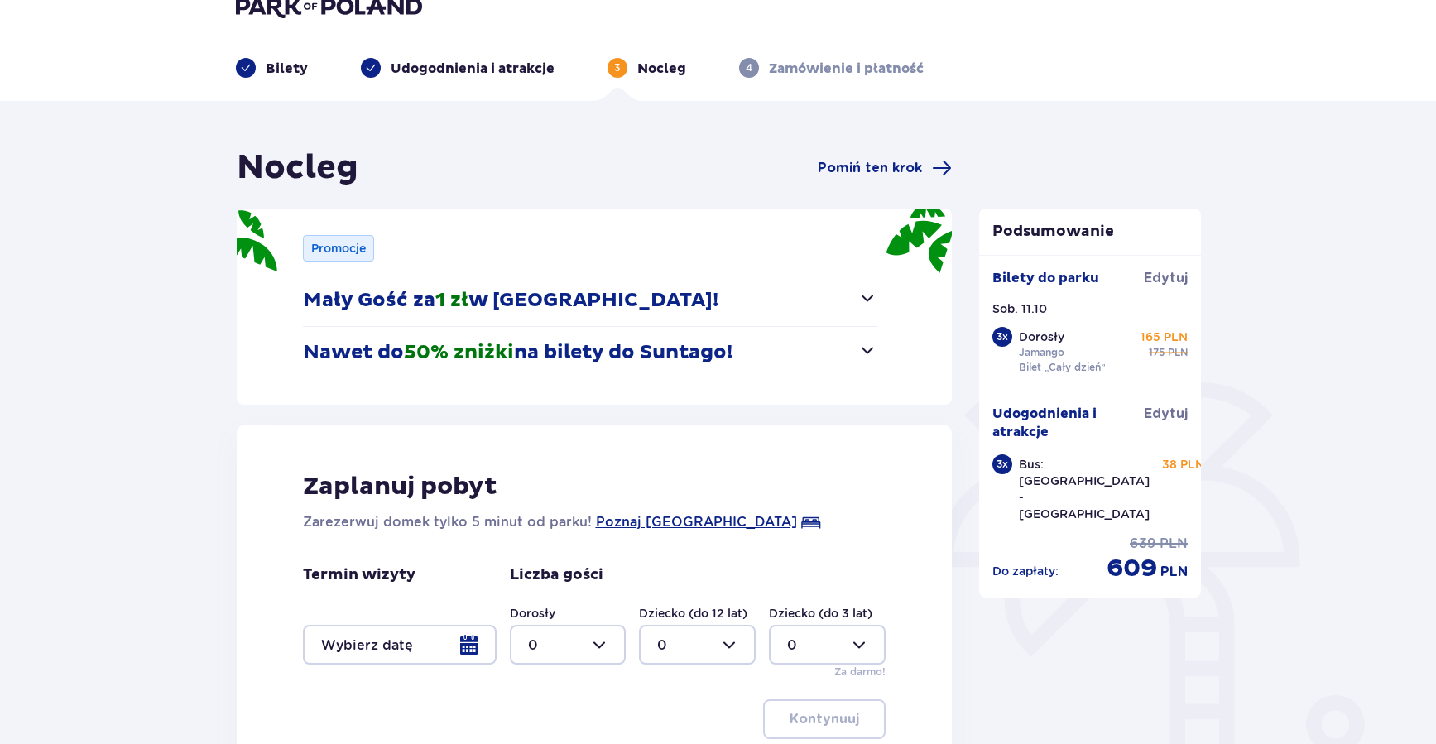
scroll to position [228, 0]
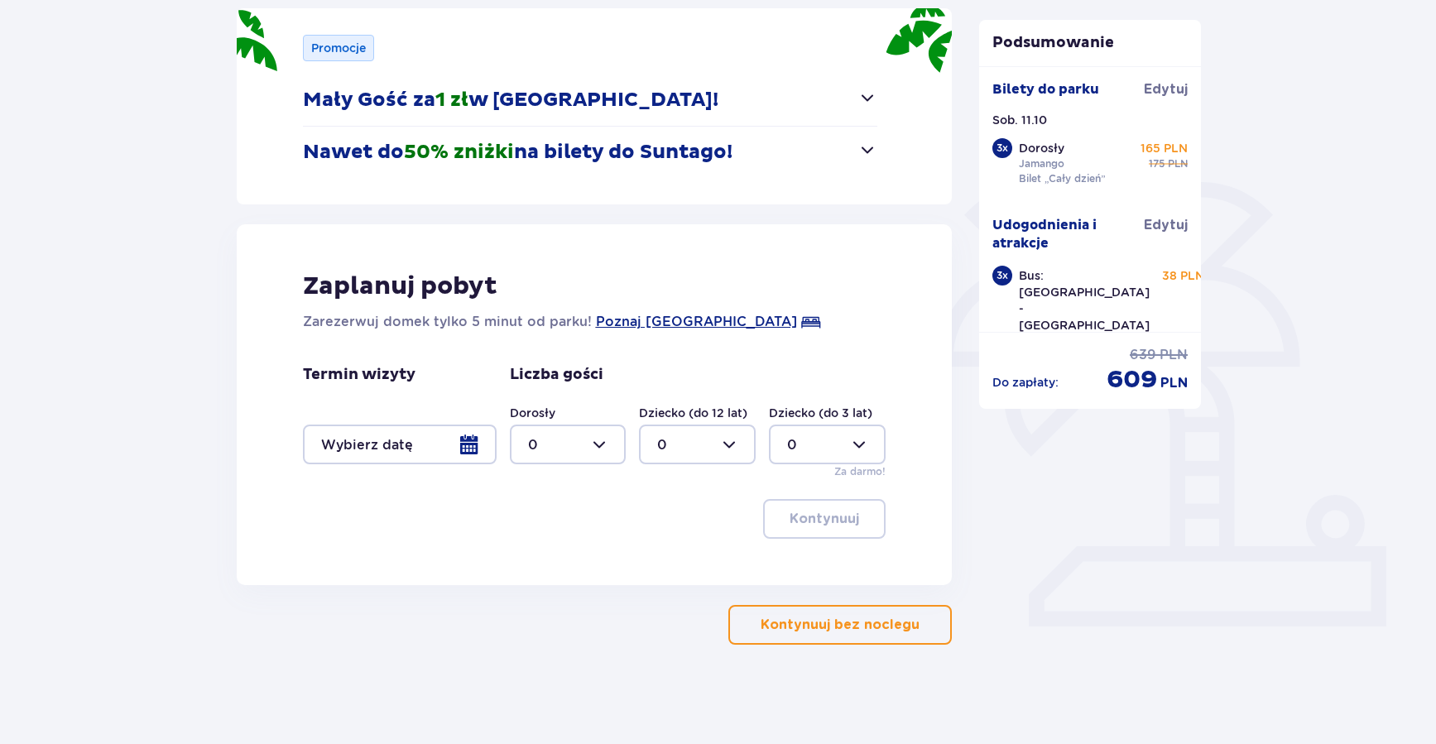
click at [803, 611] on button "Kontynuuj bez noclegu" at bounding box center [839, 625] width 223 height 40
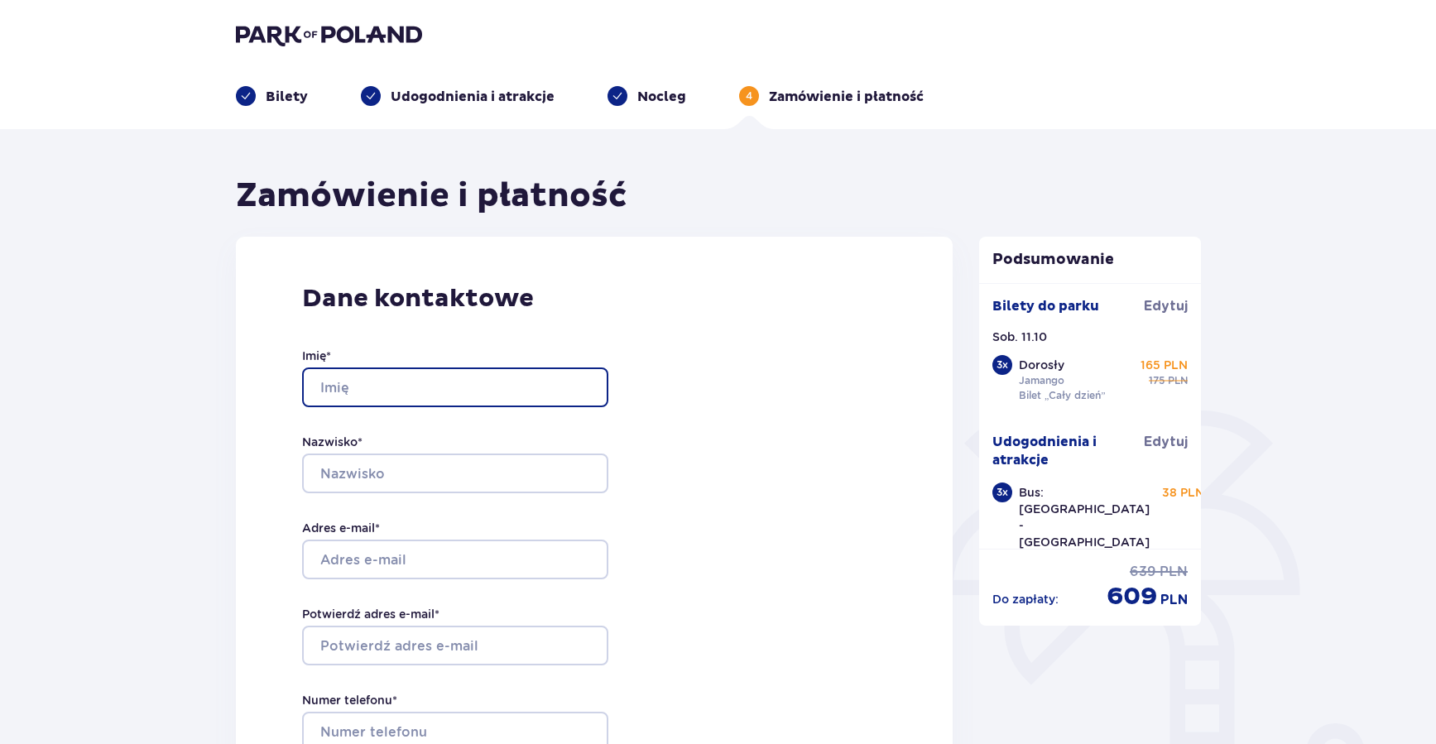
click at [473, 381] on input "Imię *" at bounding box center [455, 387] width 306 height 40
type input "Liusiena"
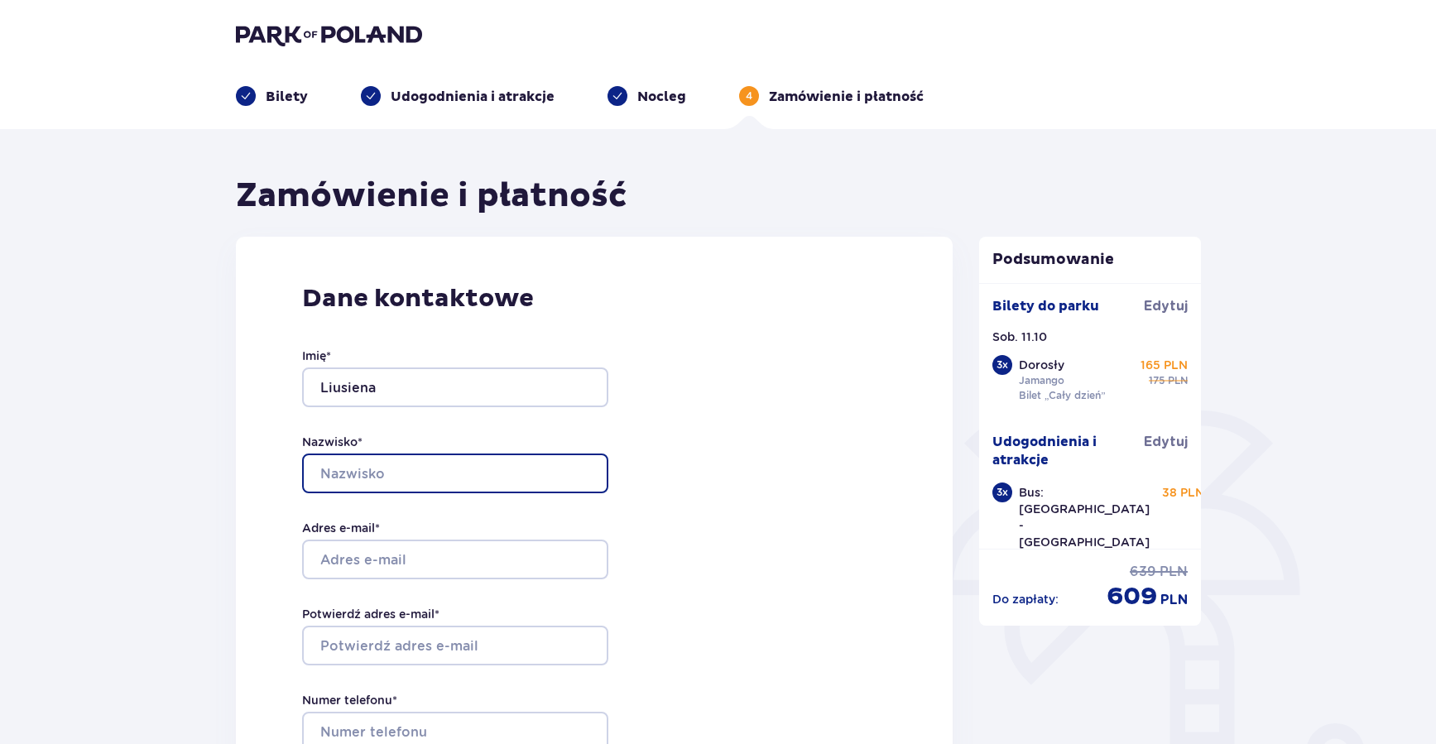
type input "Martyniuk"
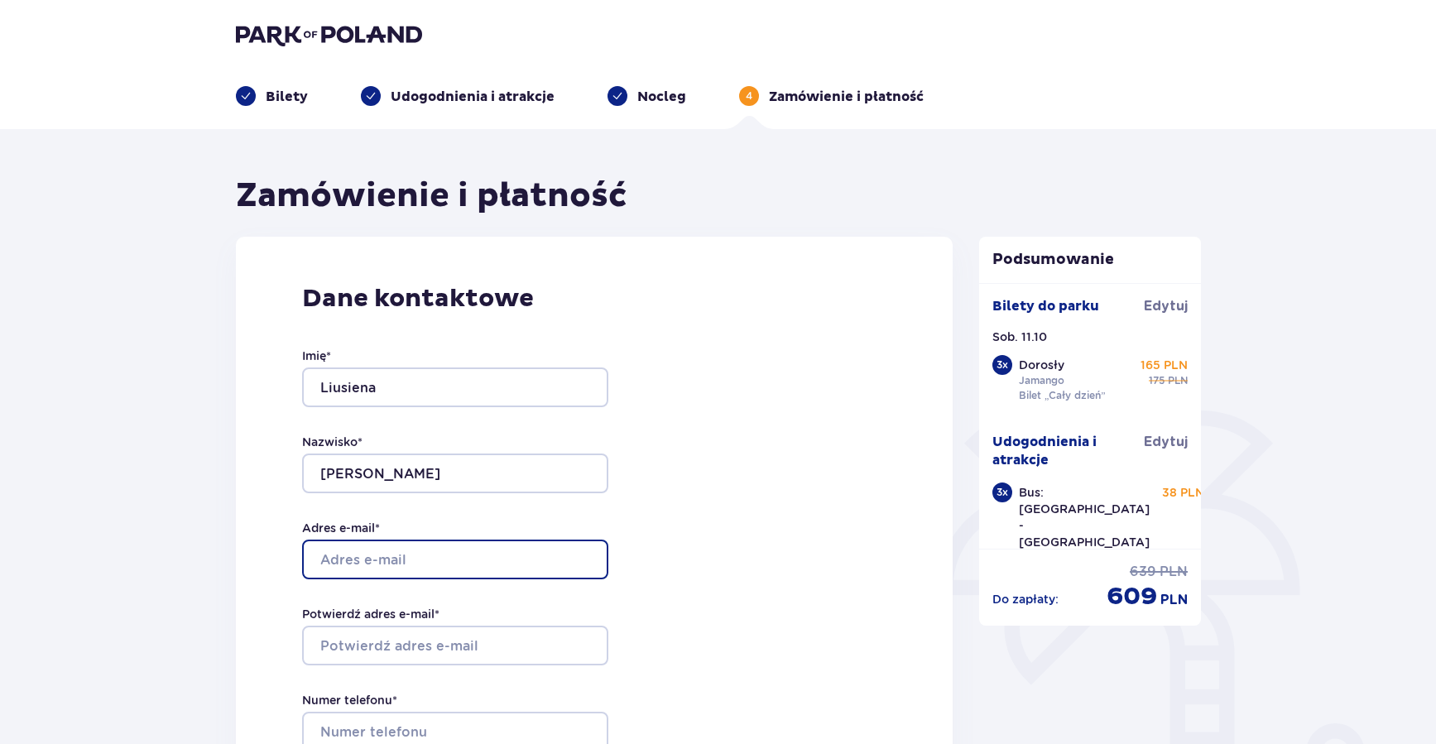
type input "lusenamartynuk@gmail.com"
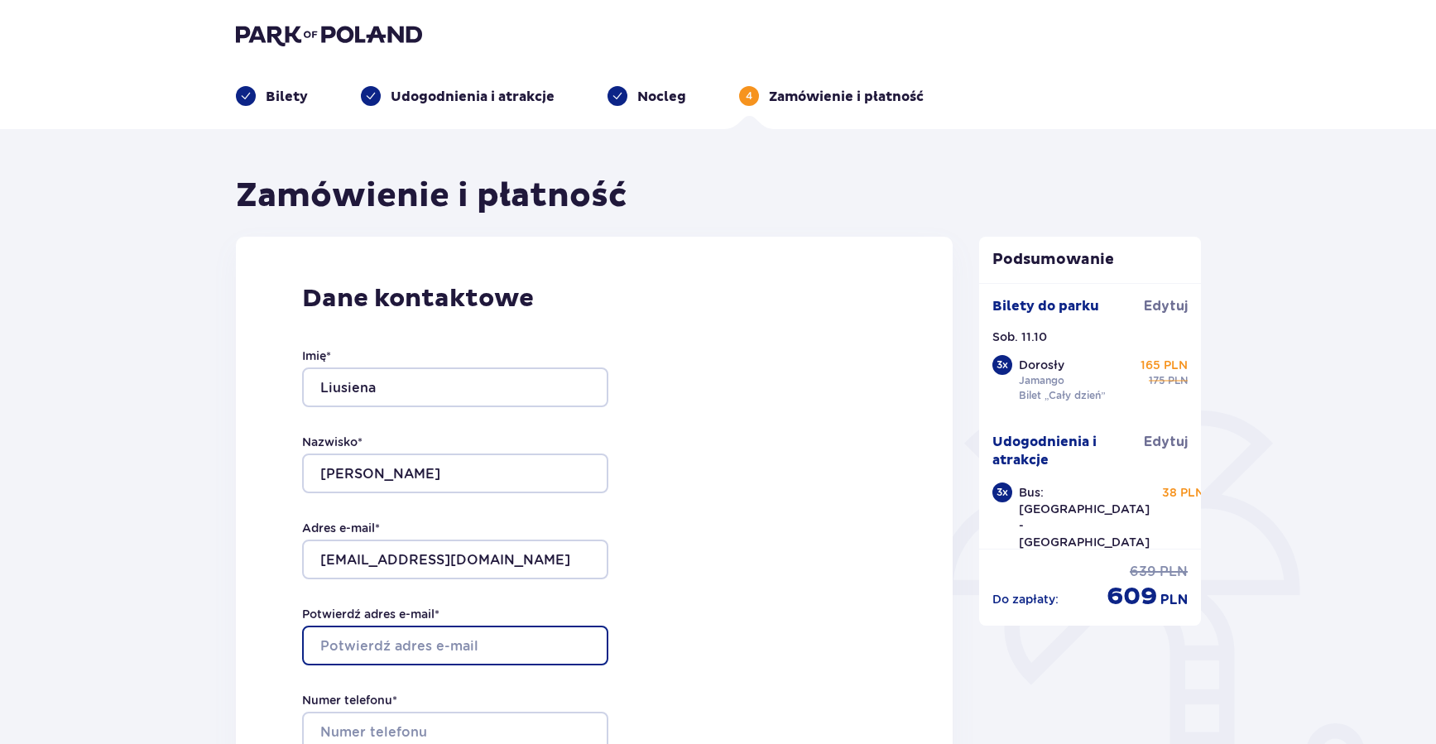
type input "lusenamartynuk@gmail.com"
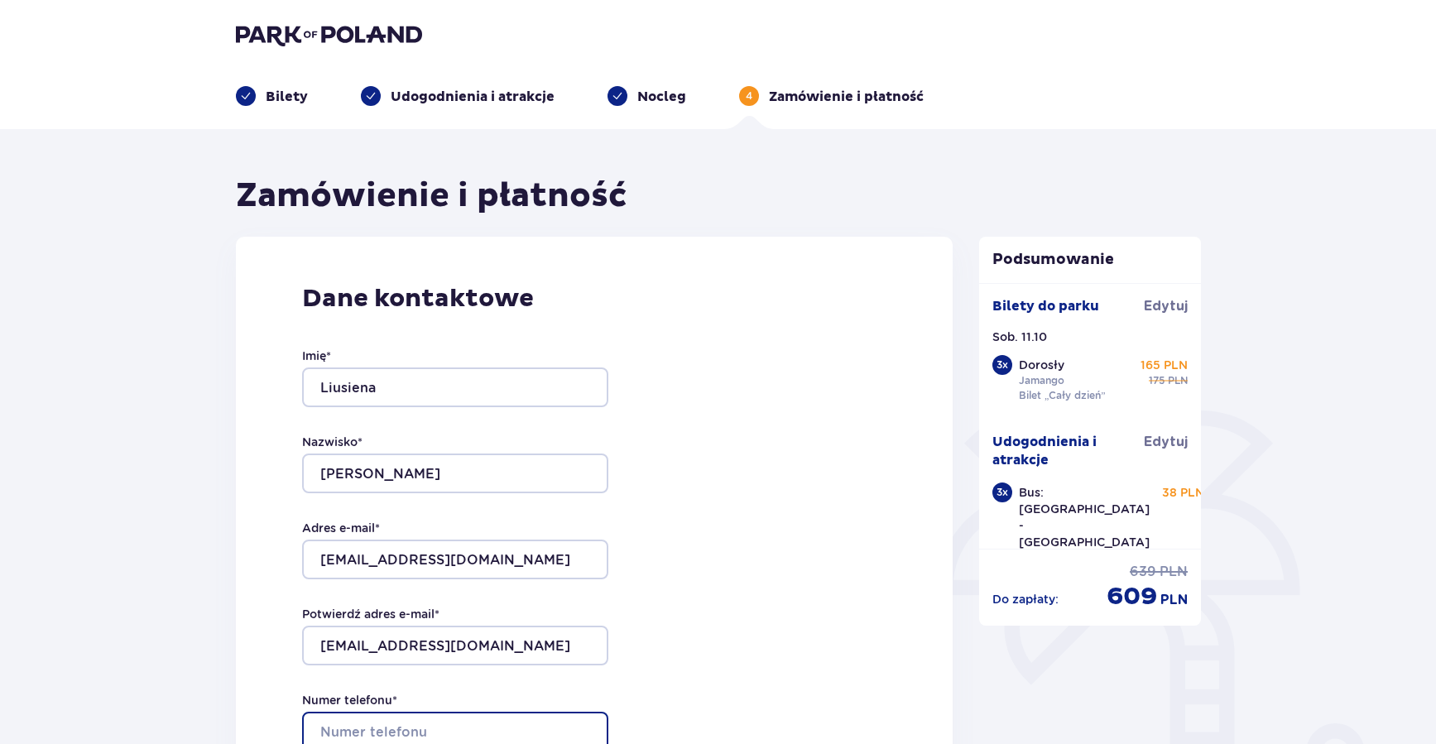
type input "888032670"
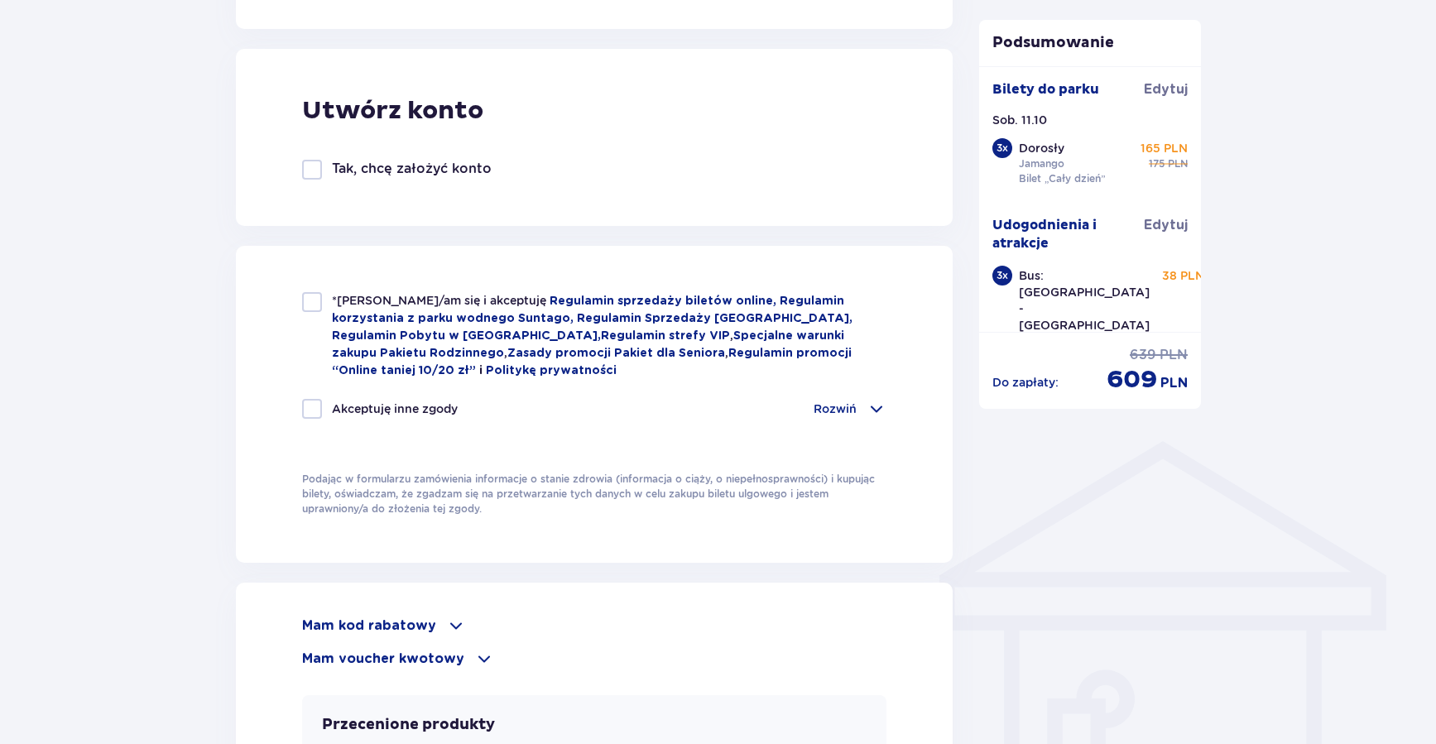
scroll to position [932, 0]
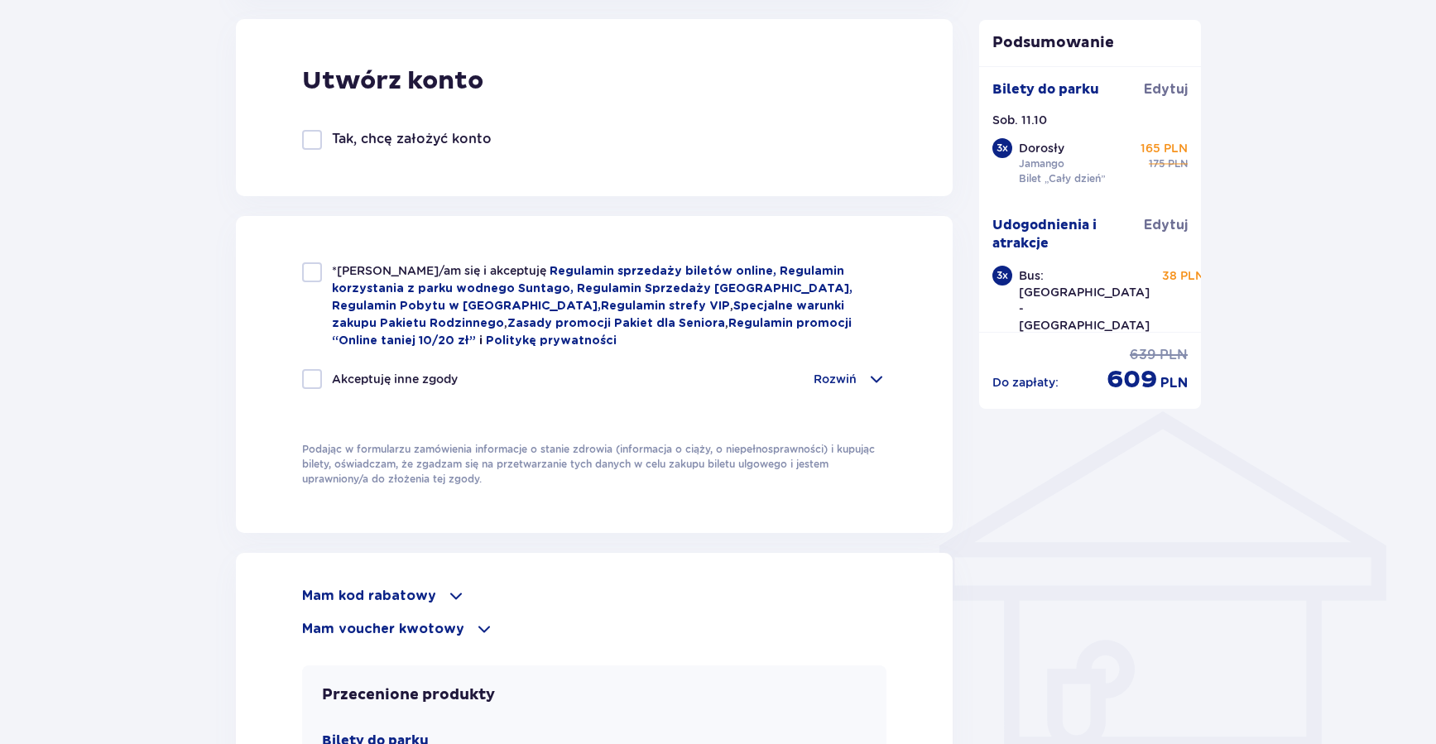
click at [324, 386] on div "Akceptuję inne zgody" at bounding box center [380, 379] width 156 height 20
checkbox input "true"
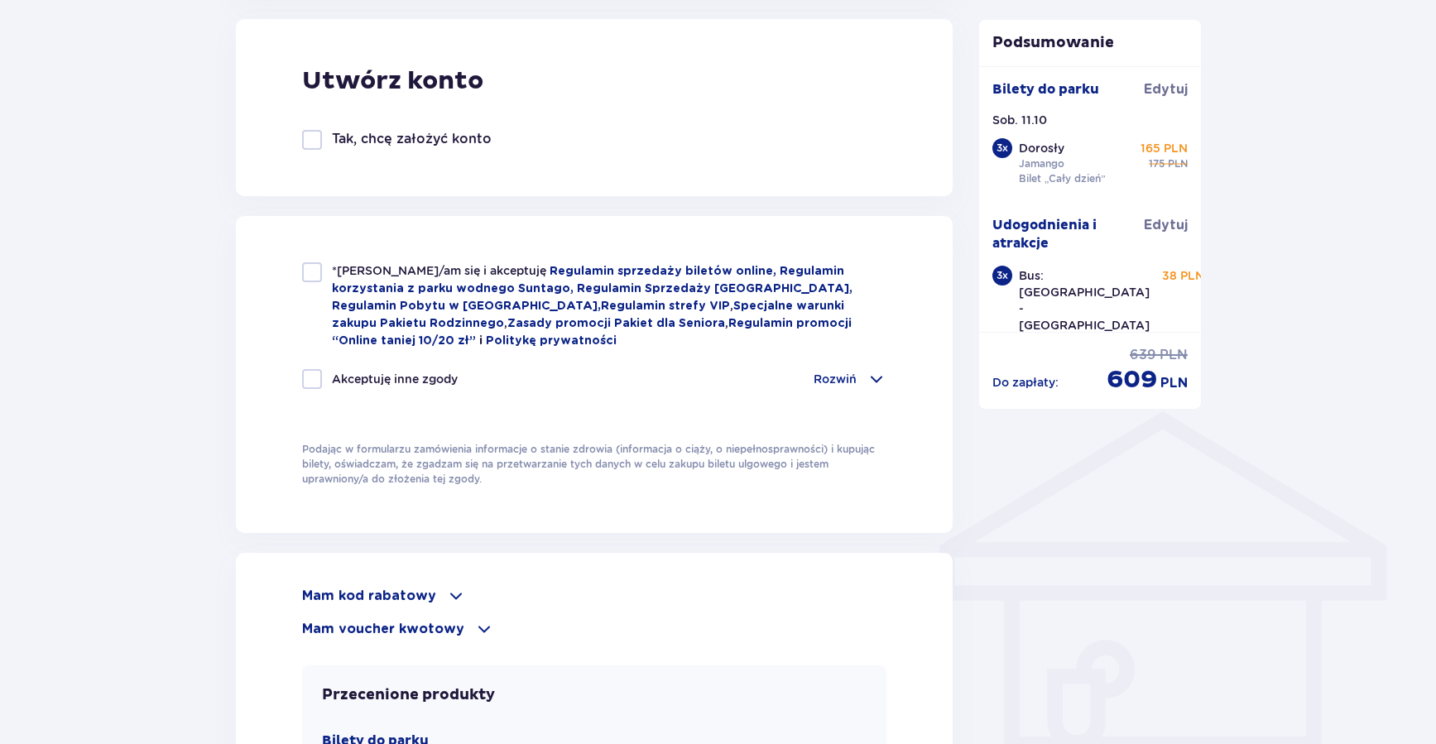
checkbox input "true"
click at [311, 273] on div at bounding box center [312, 272] width 20 height 20
checkbox input "true"
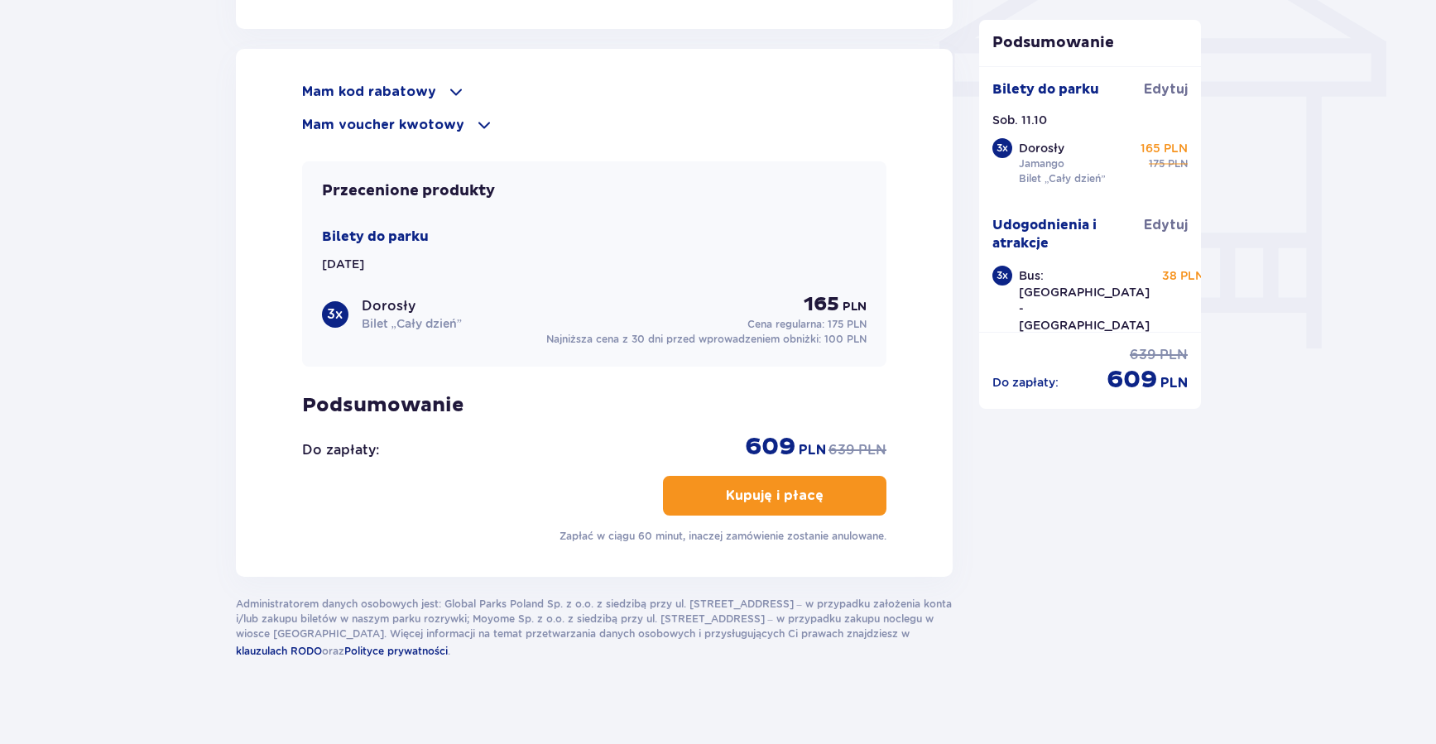
scroll to position [1451, 0]
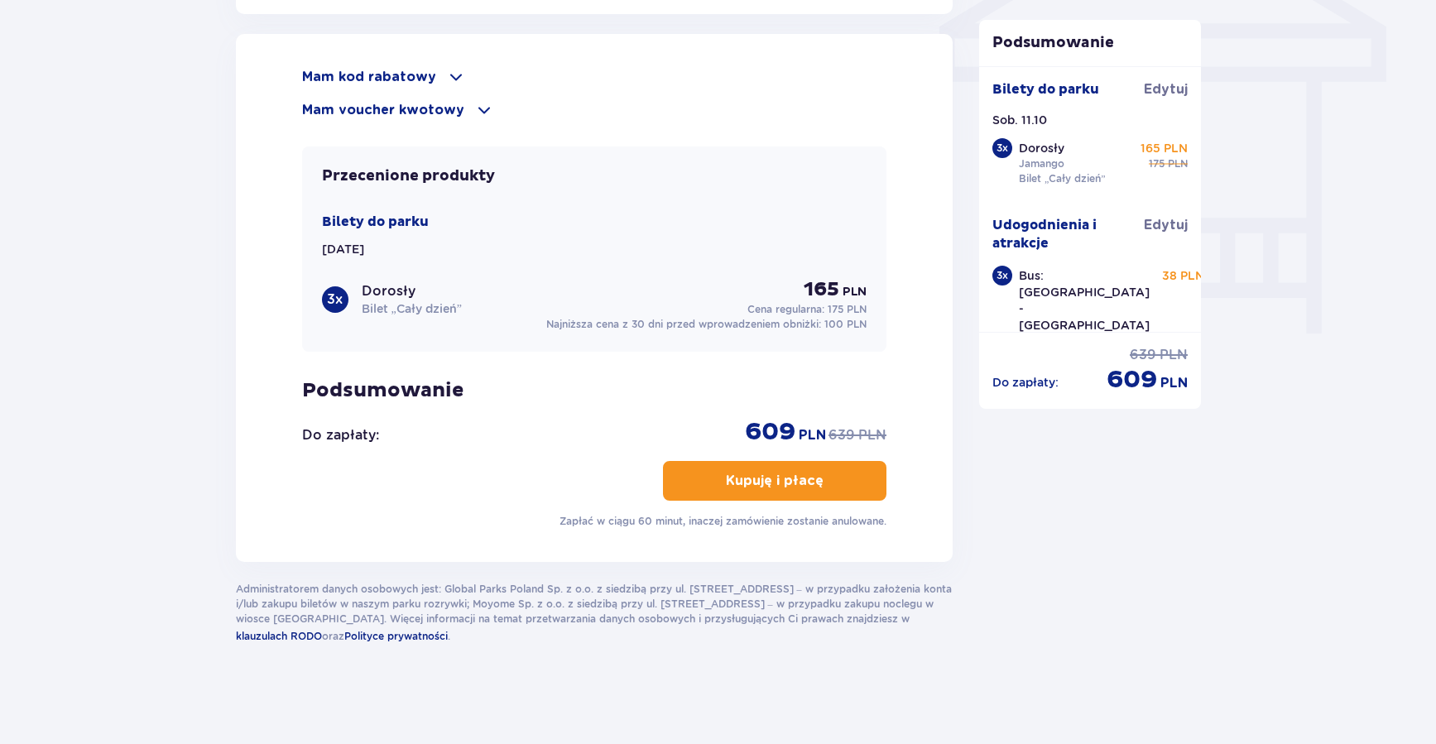
click at [427, 107] on p "Mam voucher kwotowy" at bounding box center [383, 110] width 162 height 18
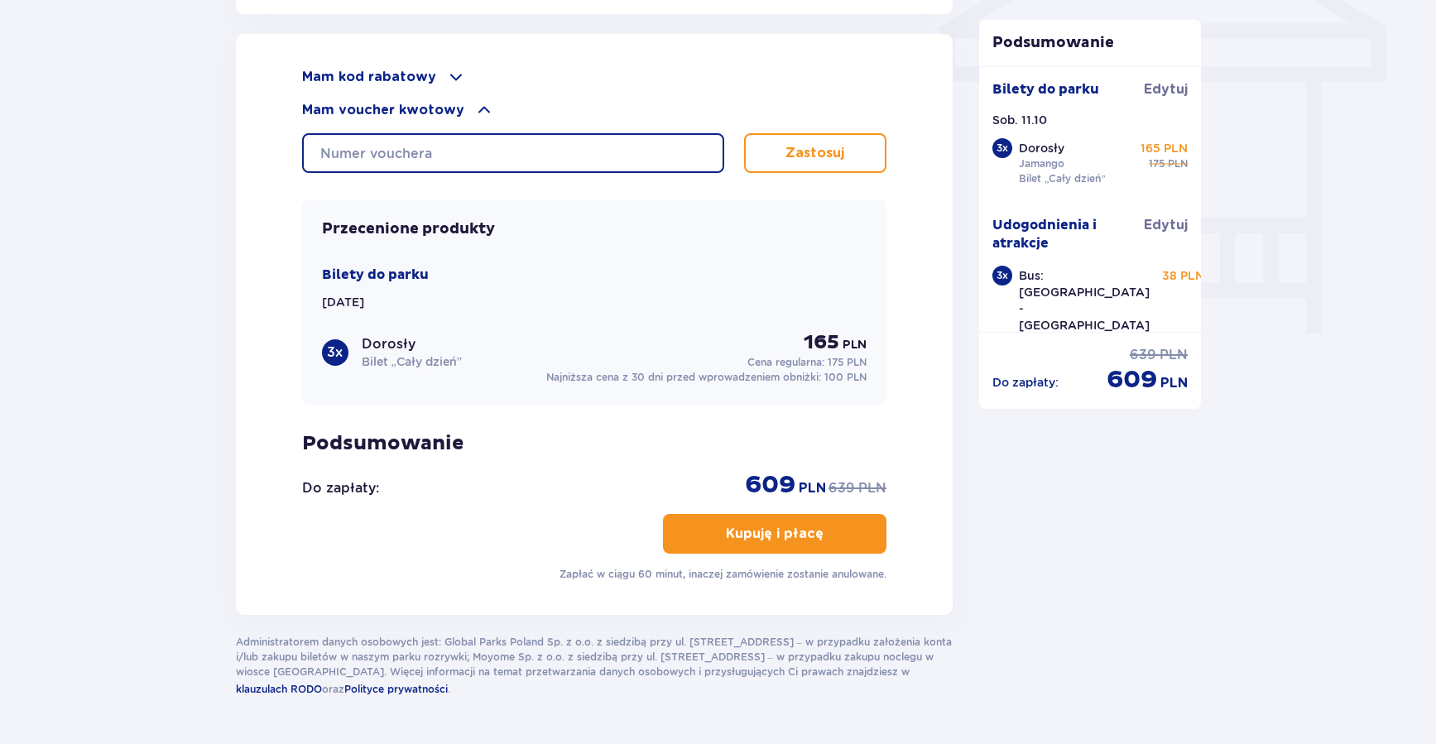
click at [377, 145] on input "text" at bounding box center [513, 153] width 422 height 40
paste input "0650005068081273"
type input "0650005068081273"
click at [847, 156] on button "Zastosuj" at bounding box center [815, 153] width 143 height 40
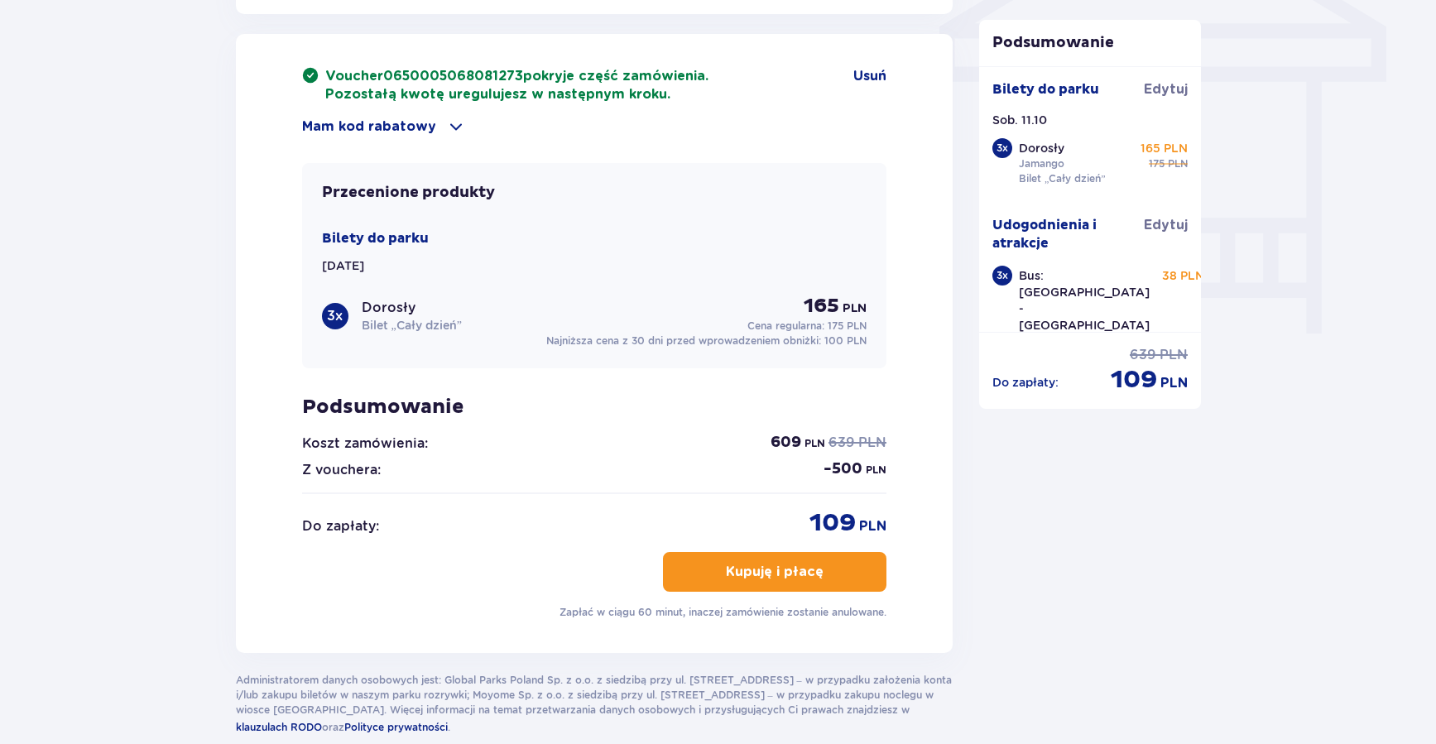
click at [805, 577] on p "Kupuję i płacę" at bounding box center [775, 572] width 98 height 18
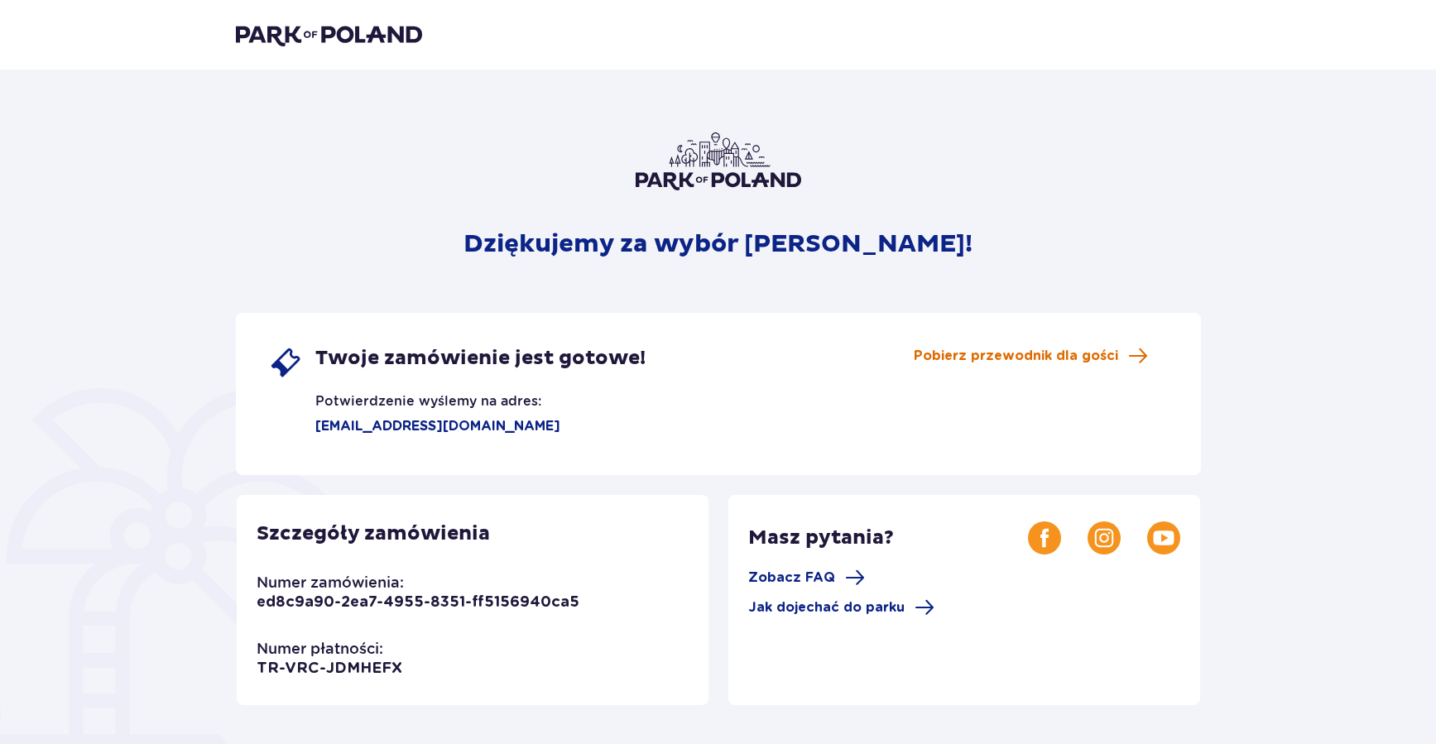
click at [1014, 359] on span "Pobierz przewodnik dla gości" at bounding box center [1015, 356] width 204 height 18
click at [296, 27] on img at bounding box center [329, 34] width 186 height 23
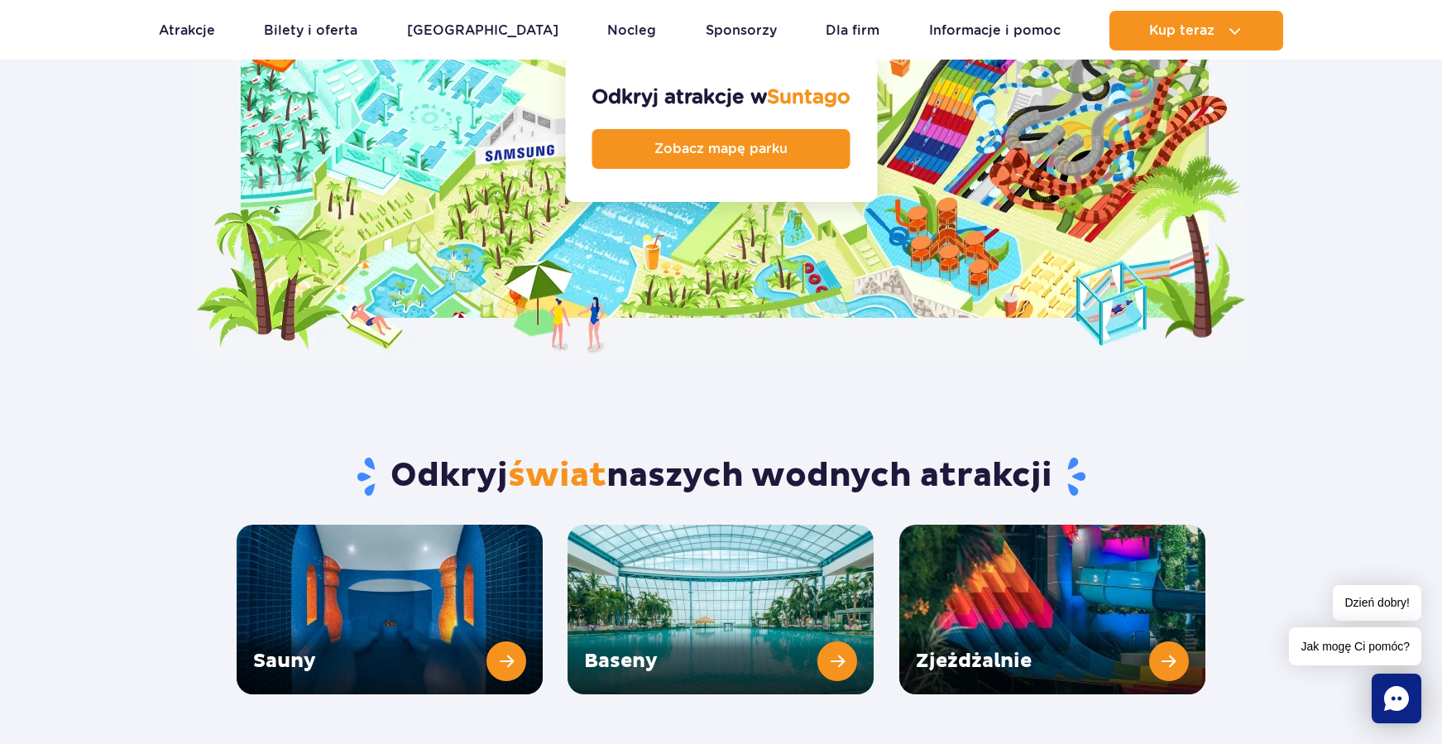
scroll to position [1906, 0]
